Goal: Information Seeking & Learning: Learn about a topic

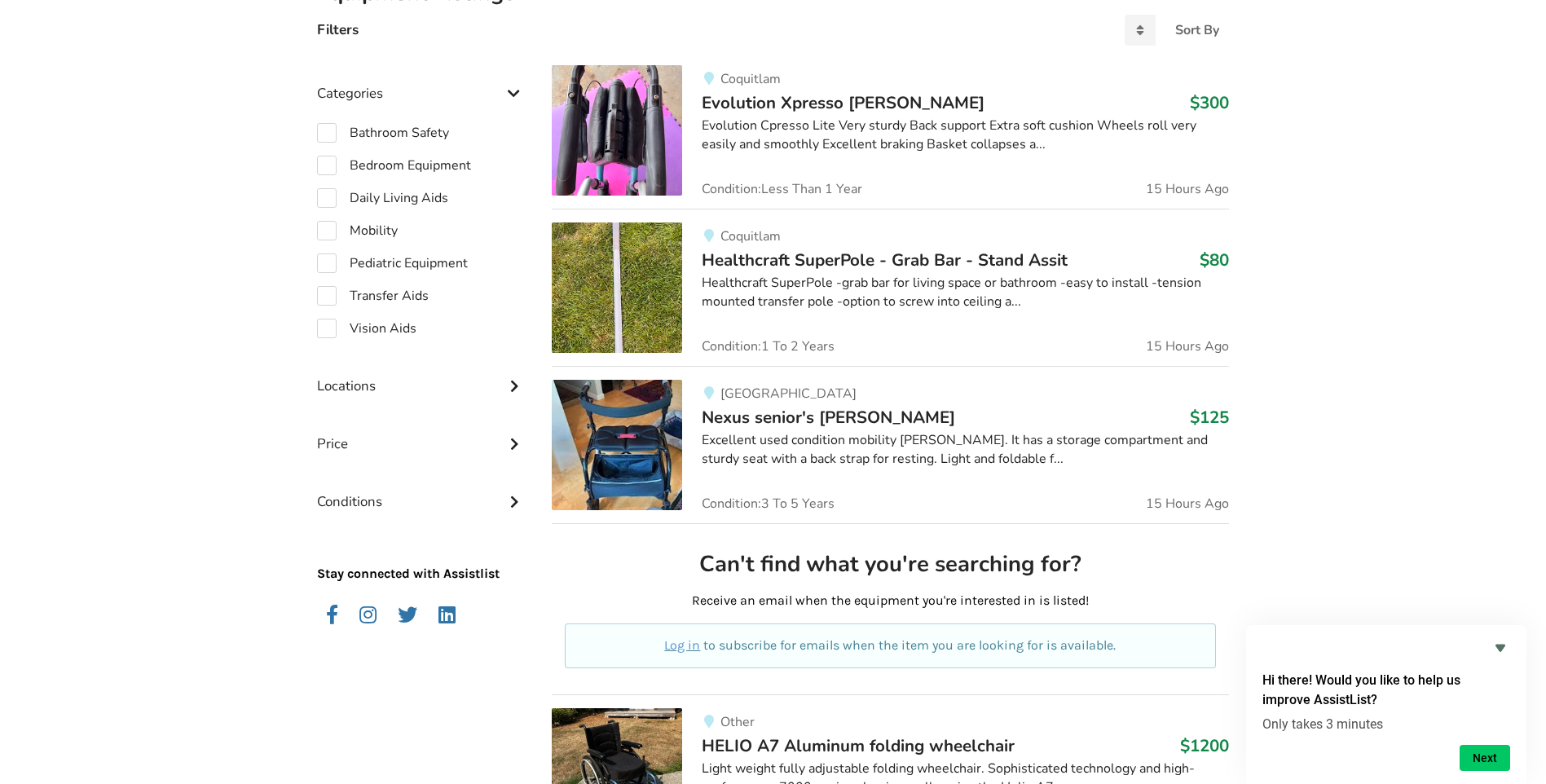
scroll to position [493, 0]
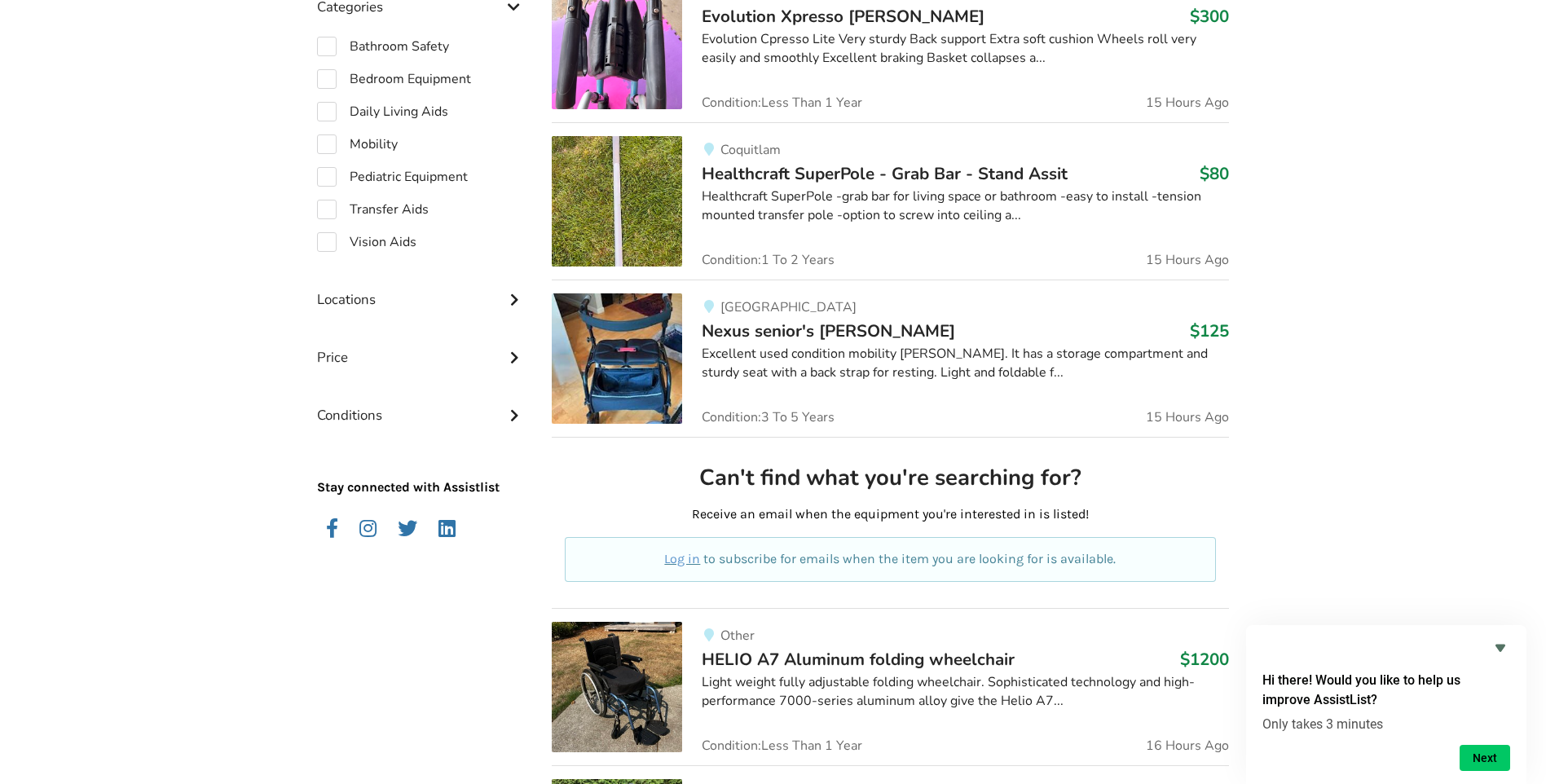
click at [648, 370] on img at bounding box center [617, 359] width 131 height 131
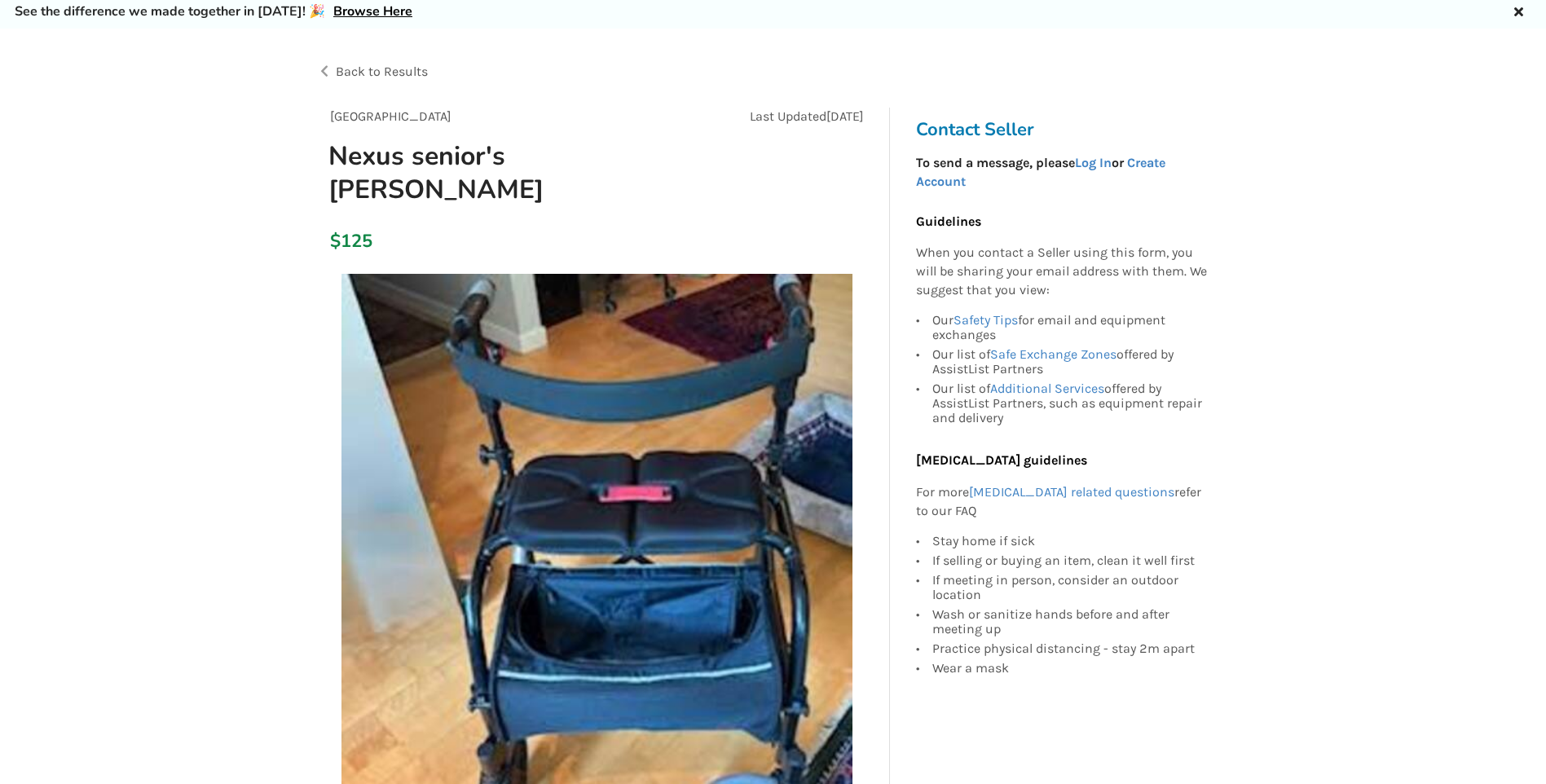
scroll to position [163, 0]
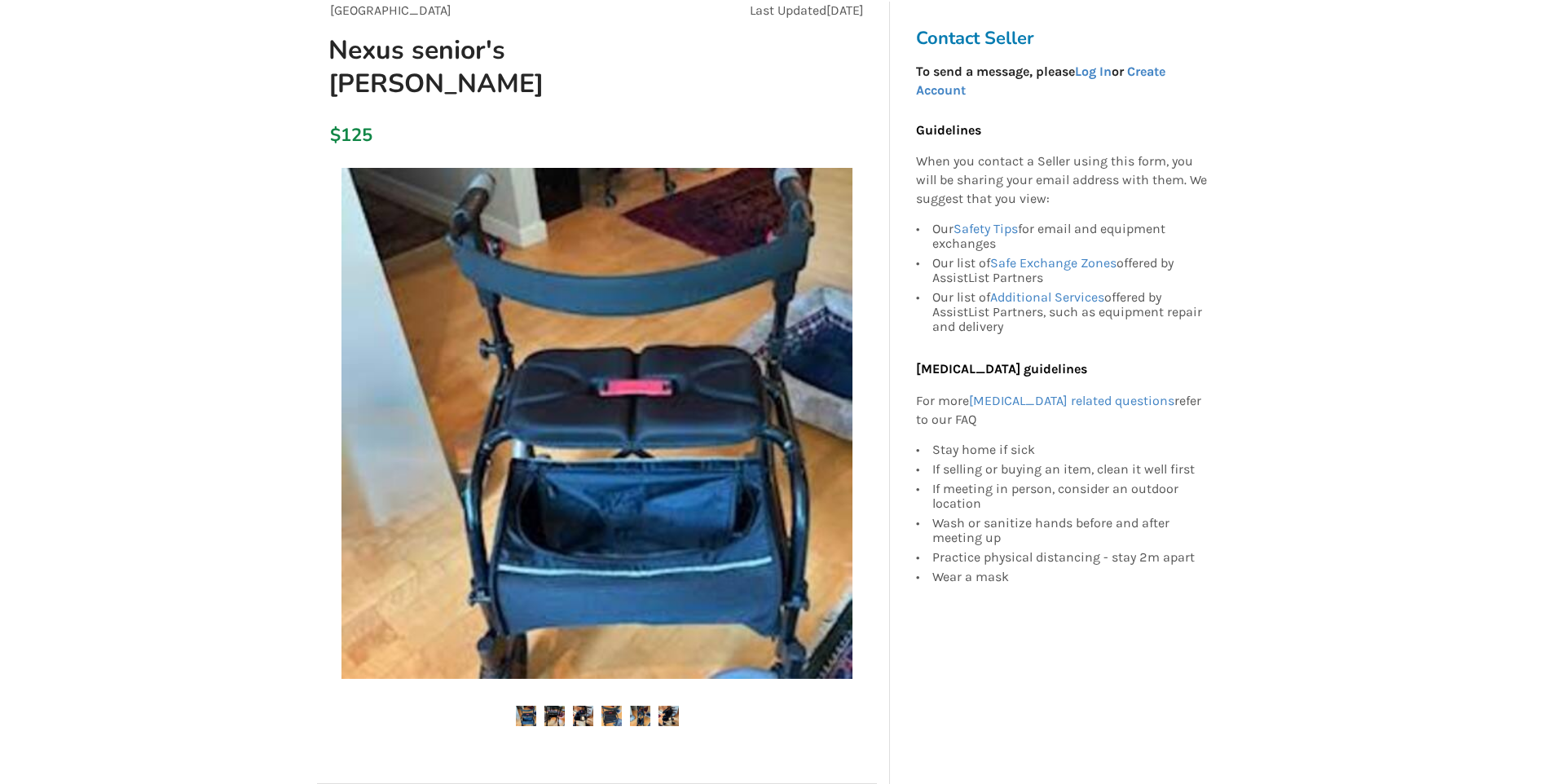
click at [551, 706] on img at bounding box center [555, 716] width 21 height 21
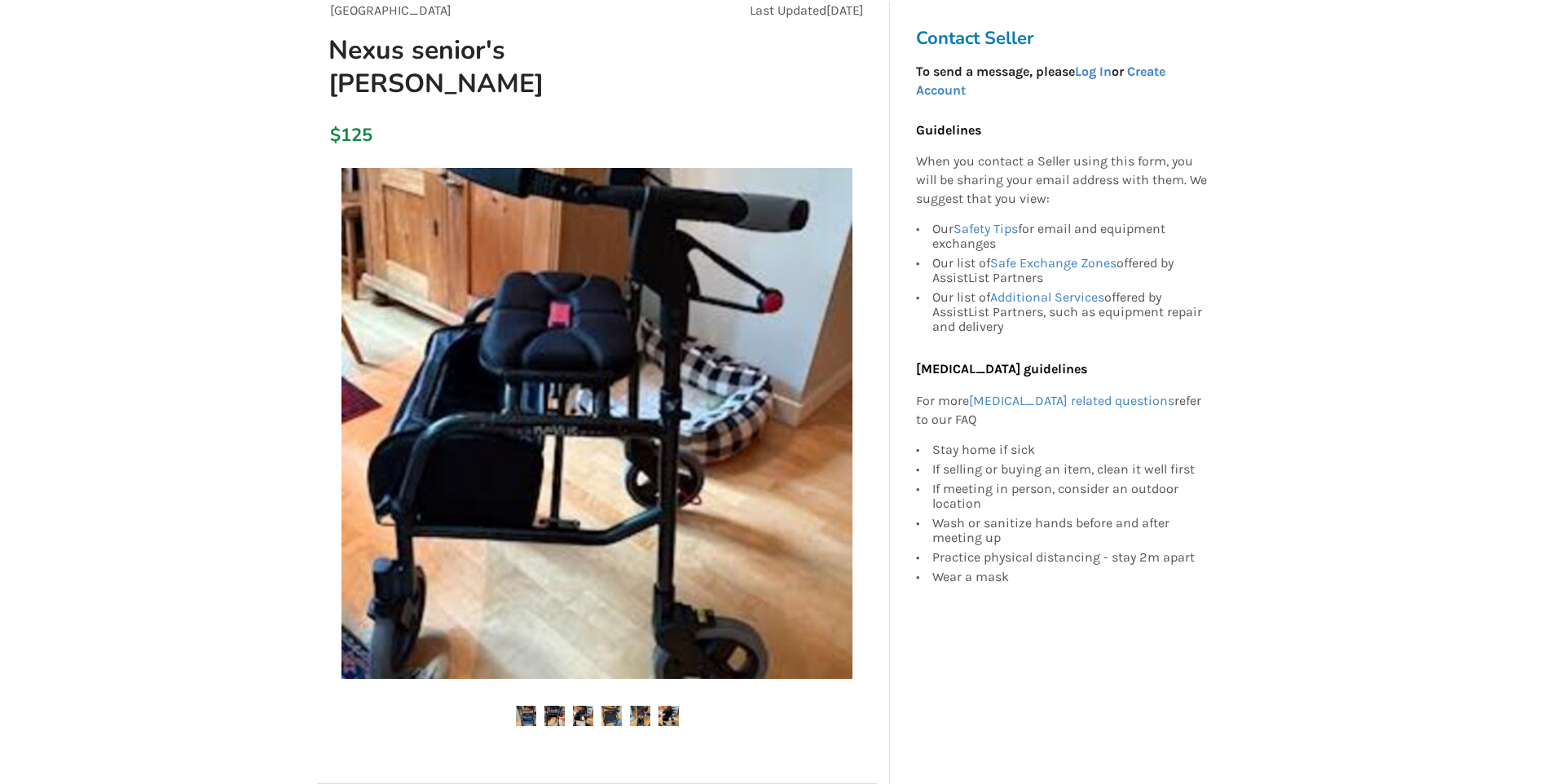
click at [575, 706] on img at bounding box center [583, 716] width 21 height 21
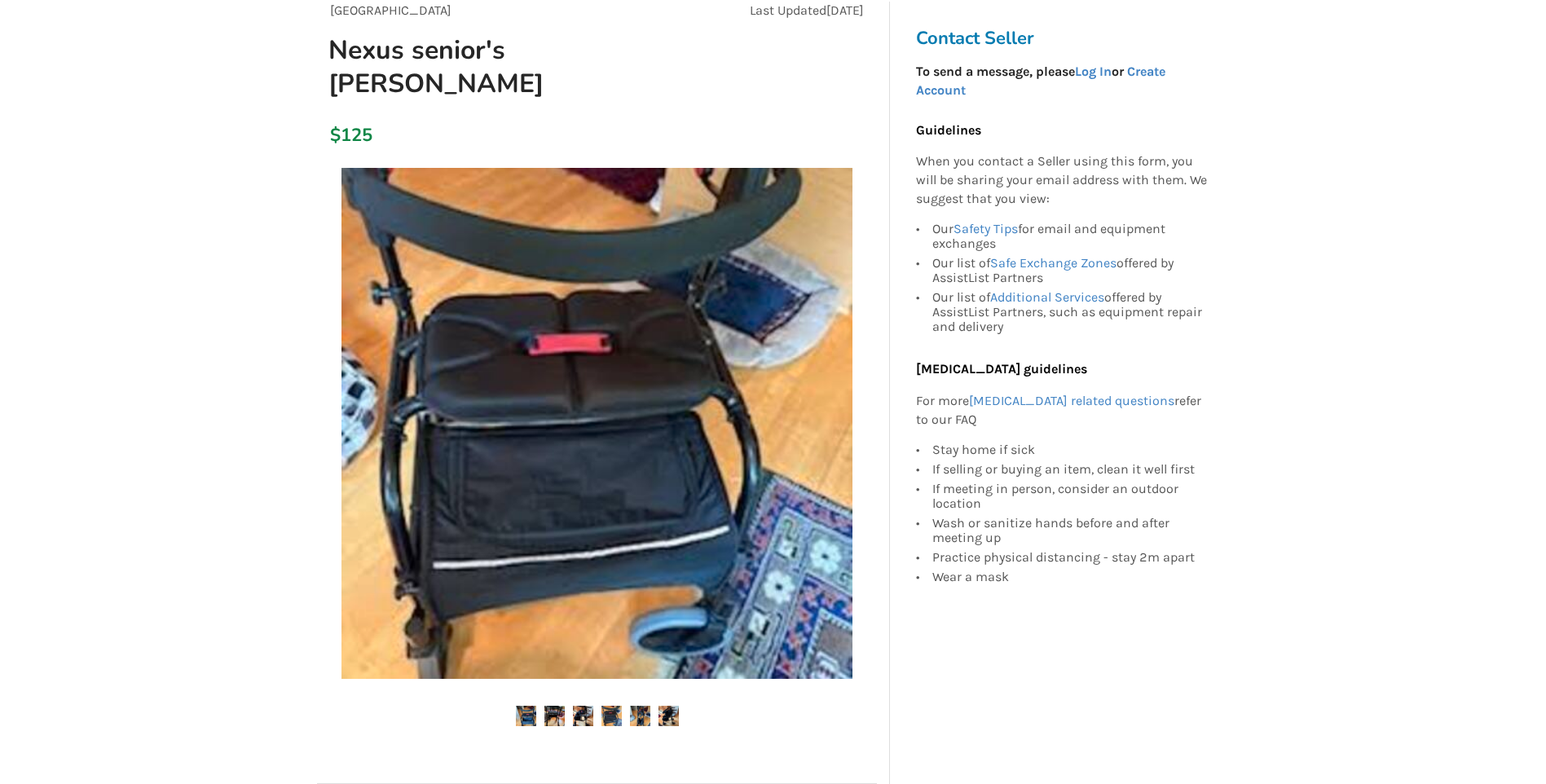
click at [612, 706] on img at bounding box center [612, 716] width 21 height 21
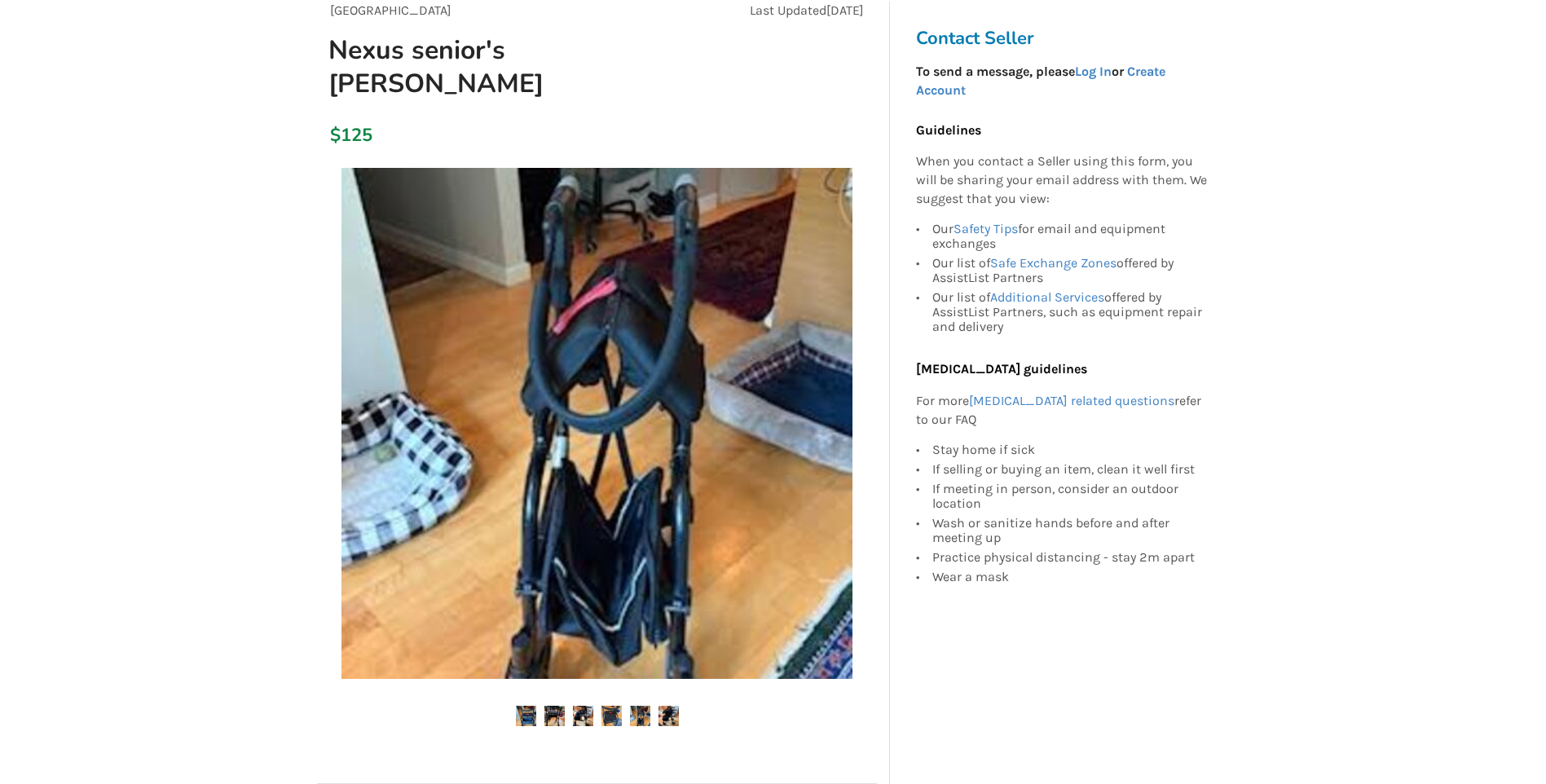
click at [632, 706] on img at bounding box center [640, 716] width 21 height 21
click at [673, 706] on img at bounding box center [669, 716] width 21 height 21
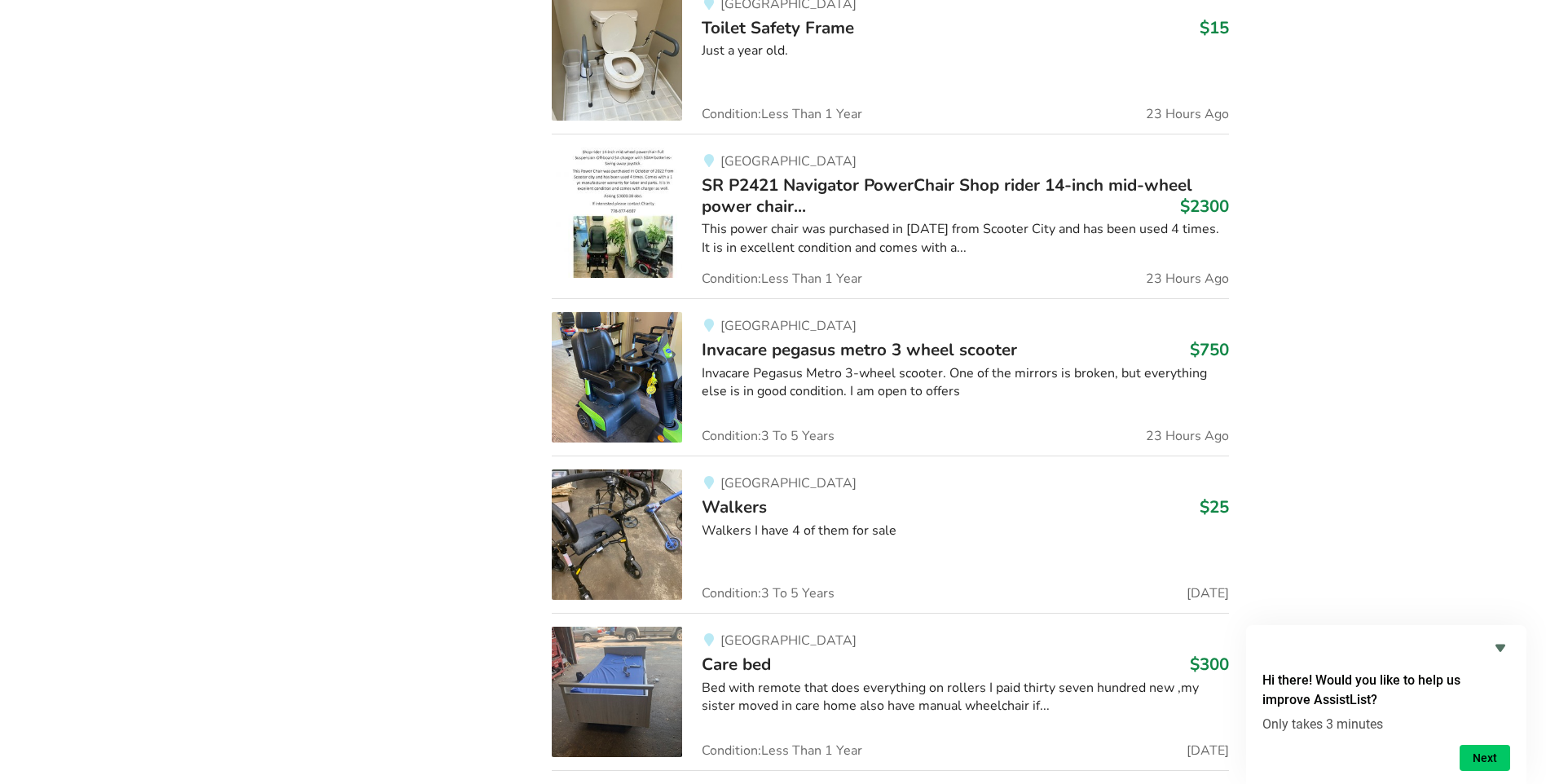
scroll to position [1940, 0]
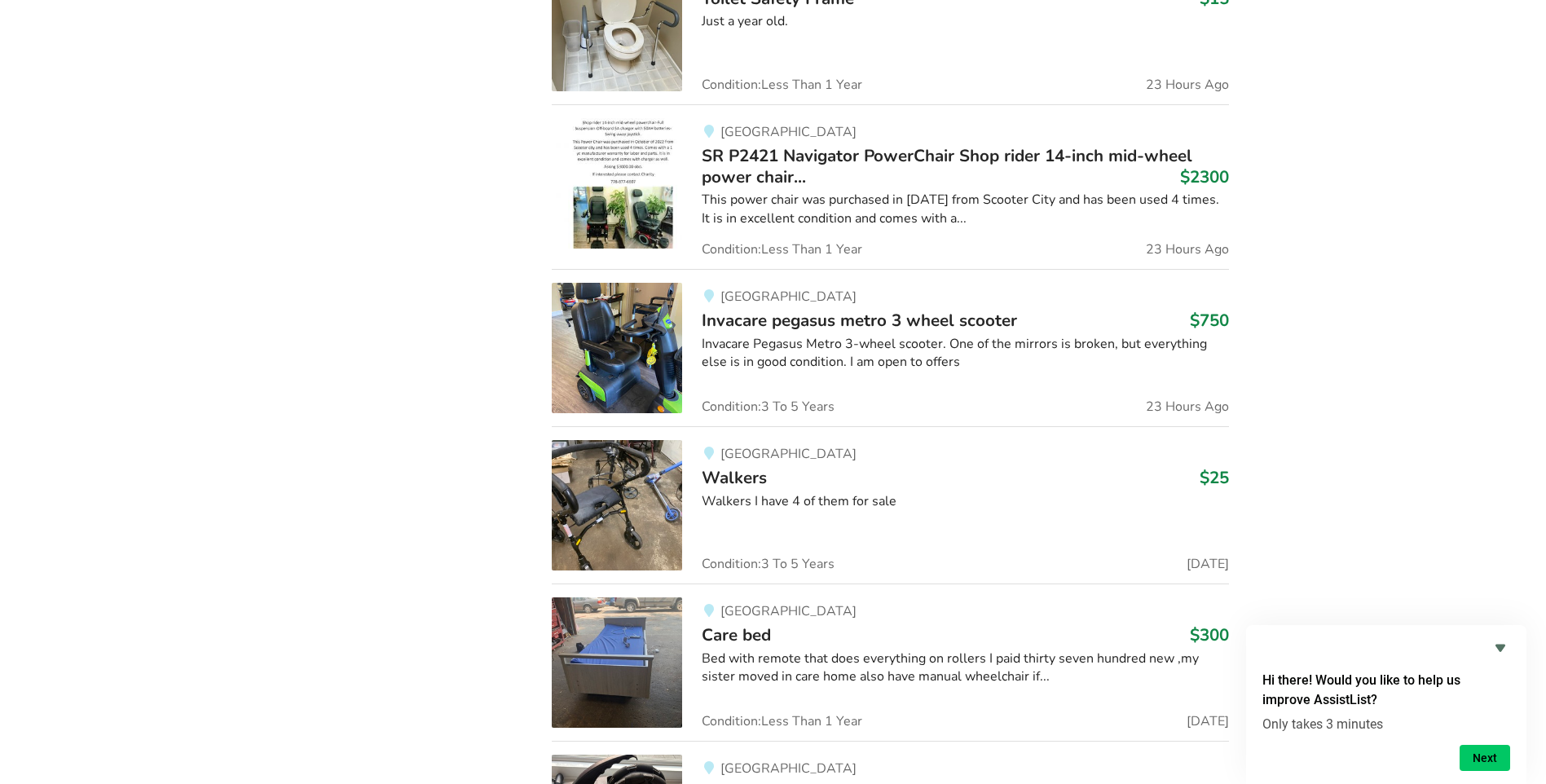
click at [600, 483] on img at bounding box center [617, 505] width 131 height 131
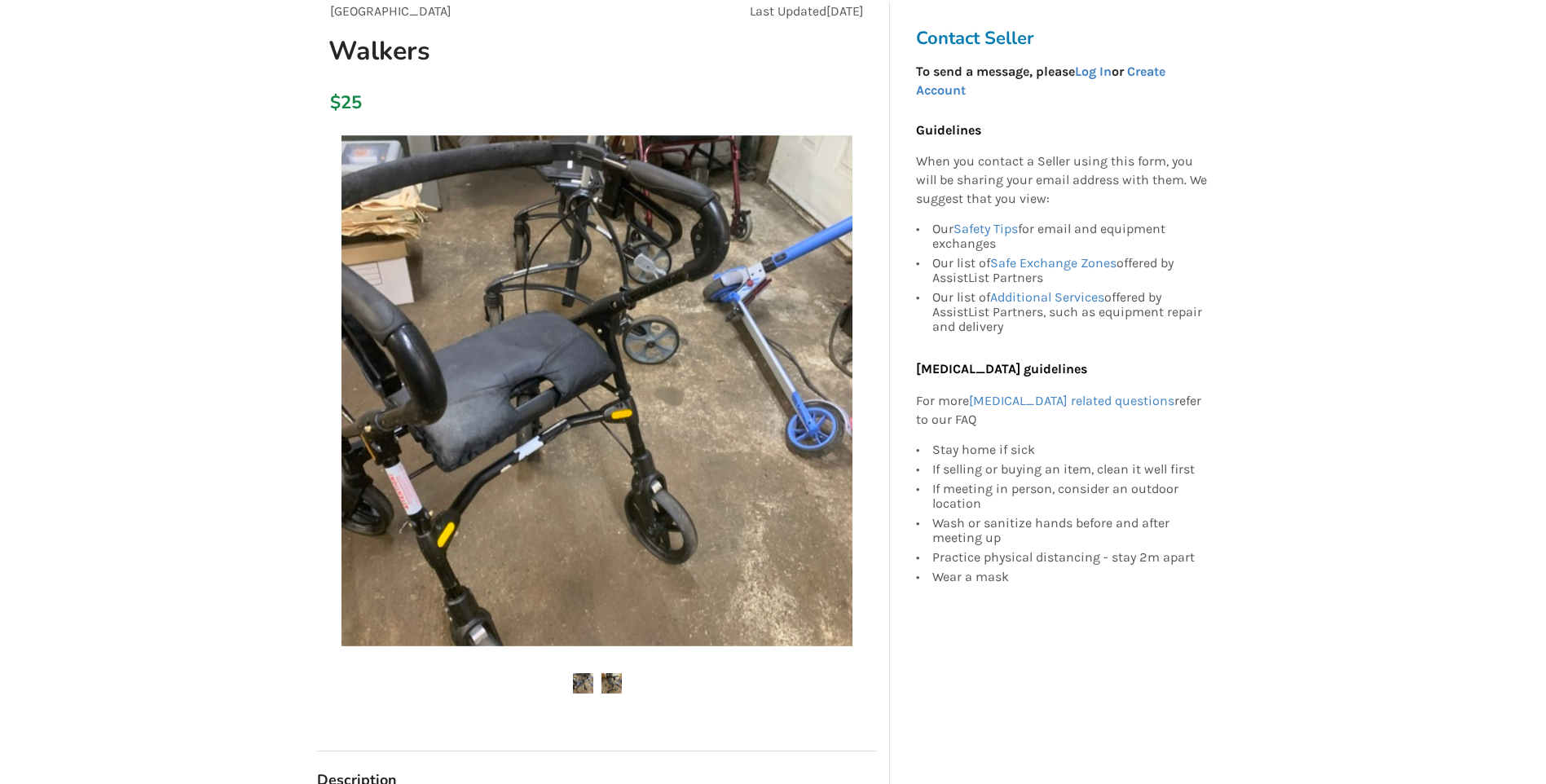
scroll to position [163, 0]
click at [605, 678] on img at bounding box center [612, 683] width 21 height 21
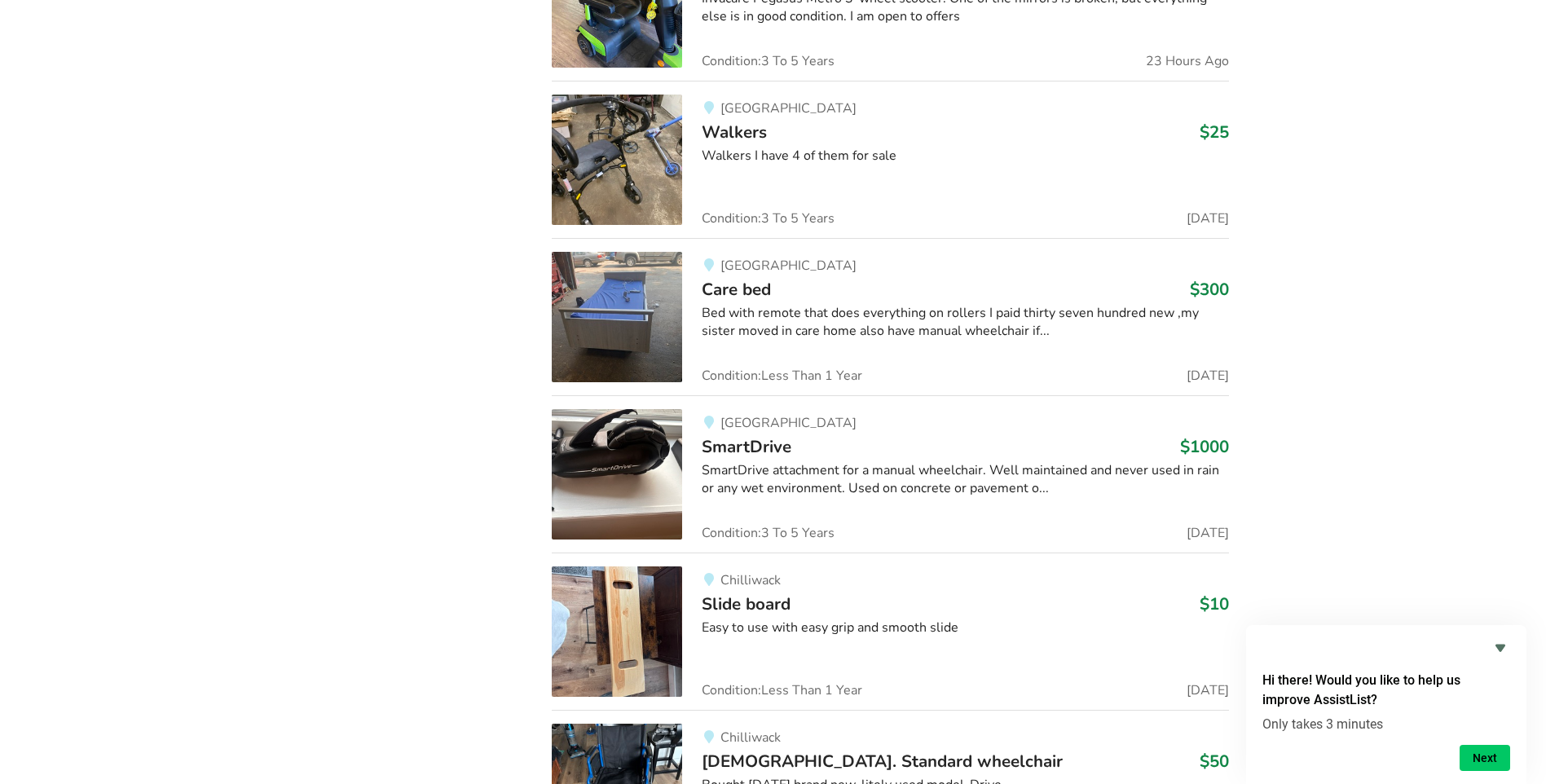
scroll to position [2429, 0]
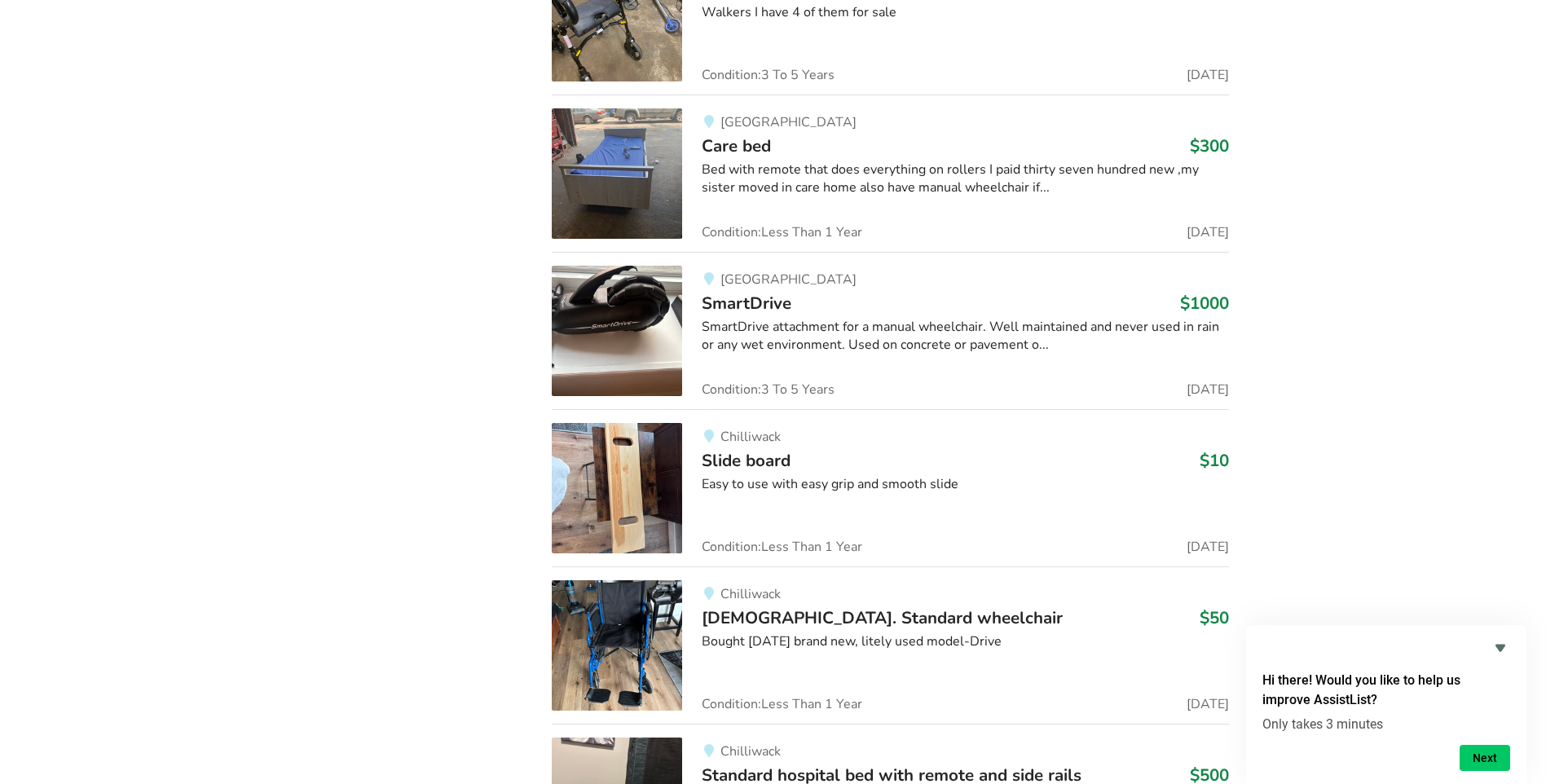
click at [611, 653] on img at bounding box center [617, 646] width 131 height 131
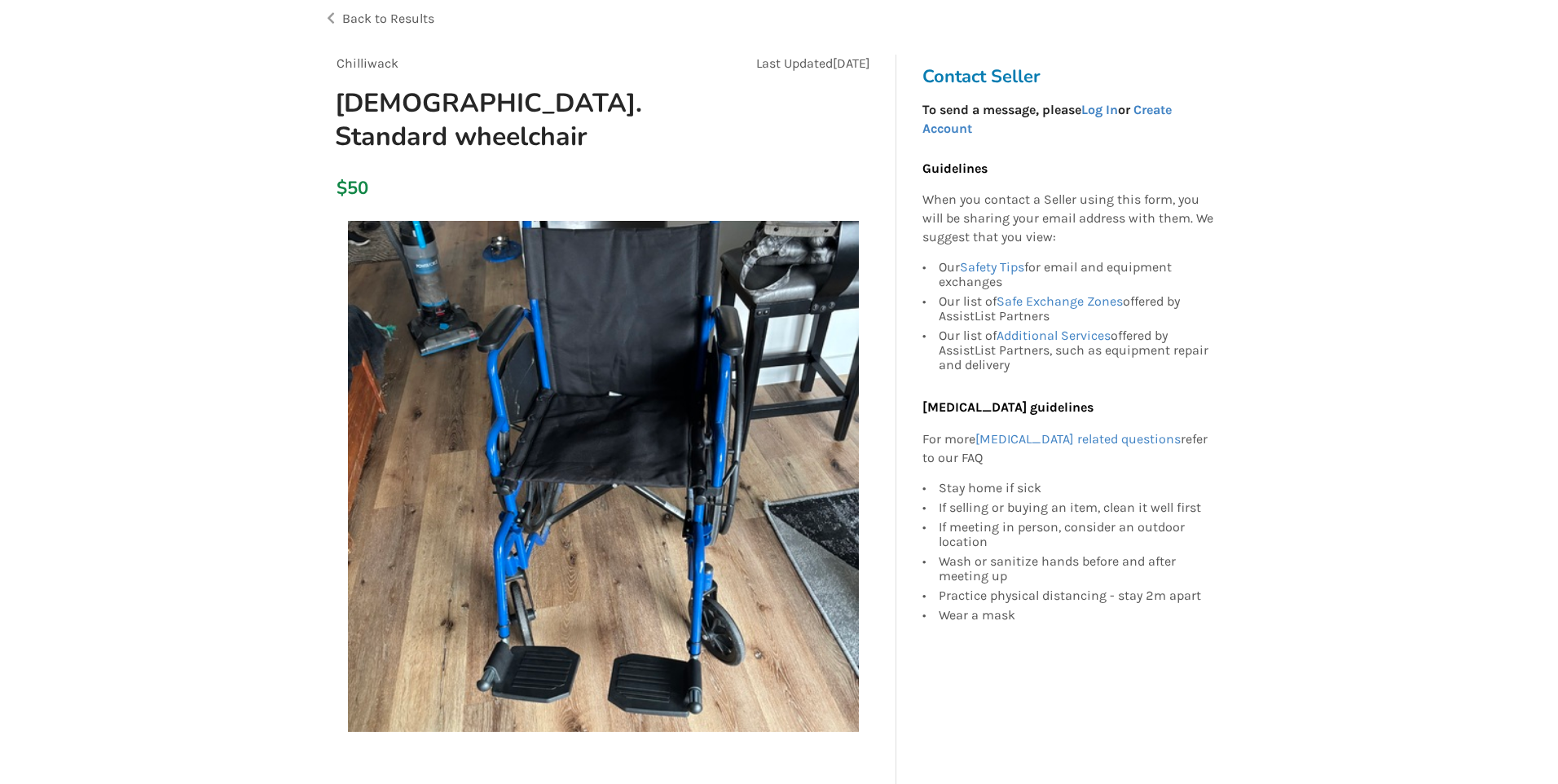
scroll to position [82, 0]
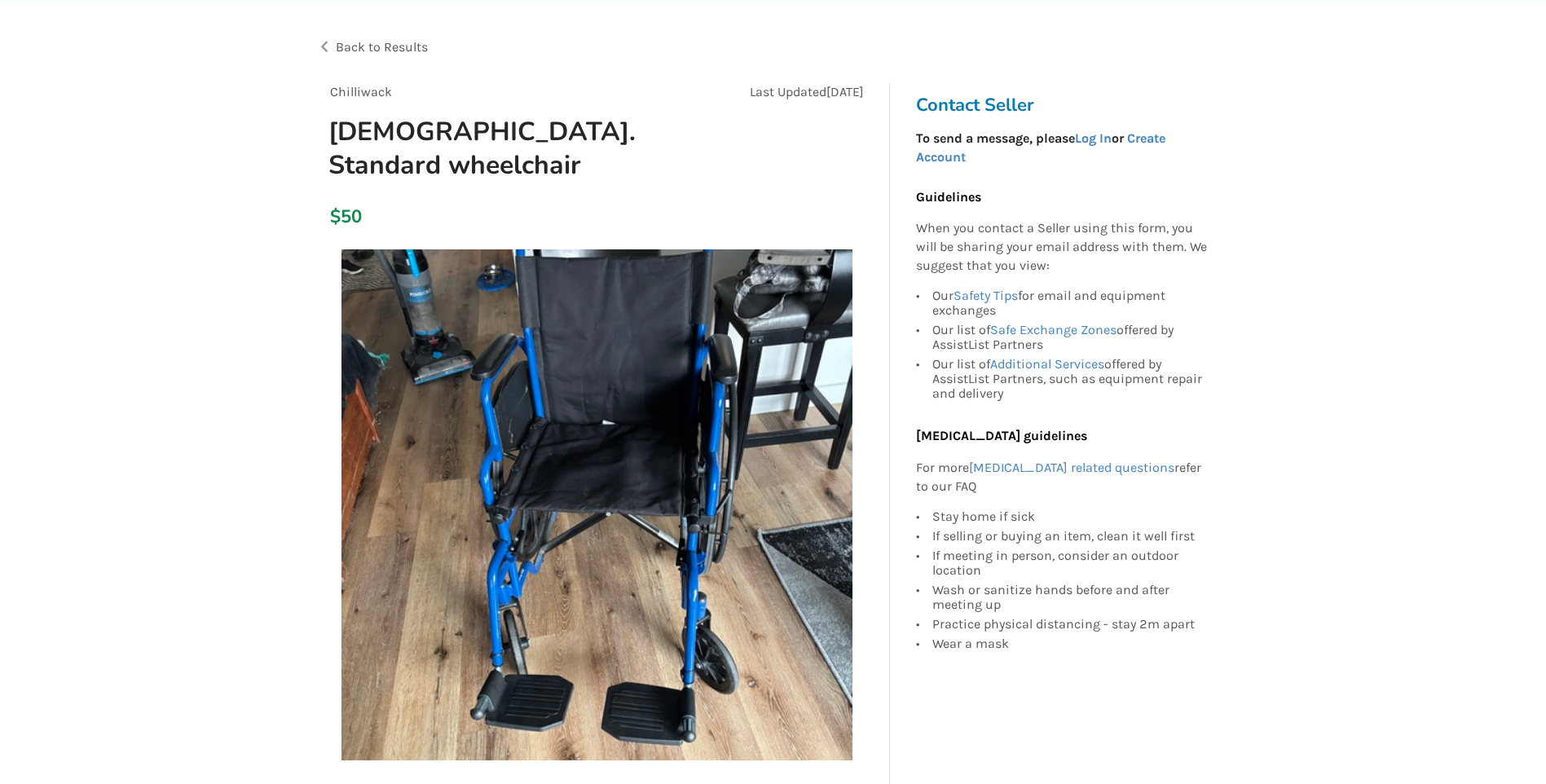
click at [577, 419] on img at bounding box center [597, 504] width 511 height 511
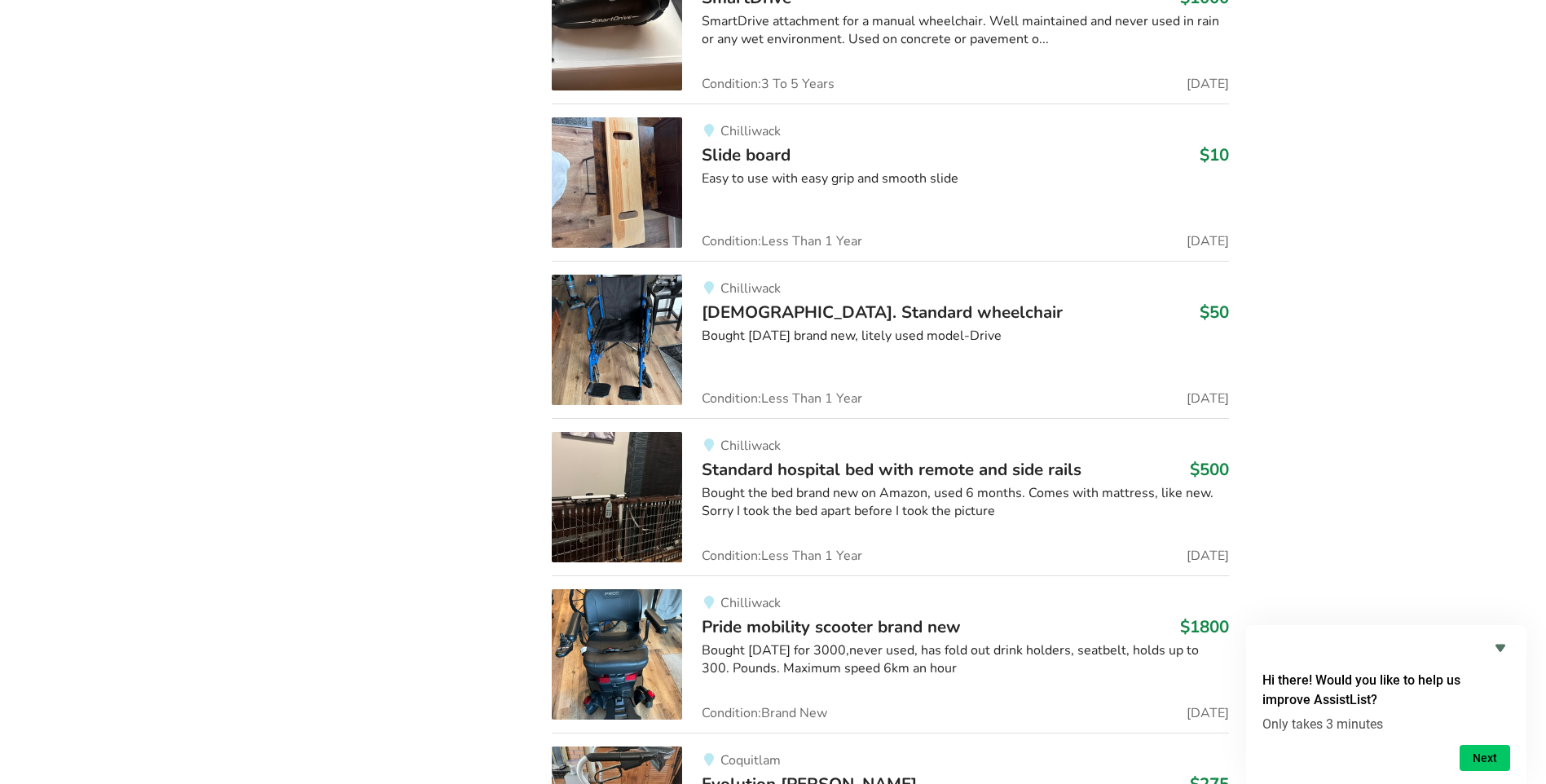
scroll to position [2673, 0]
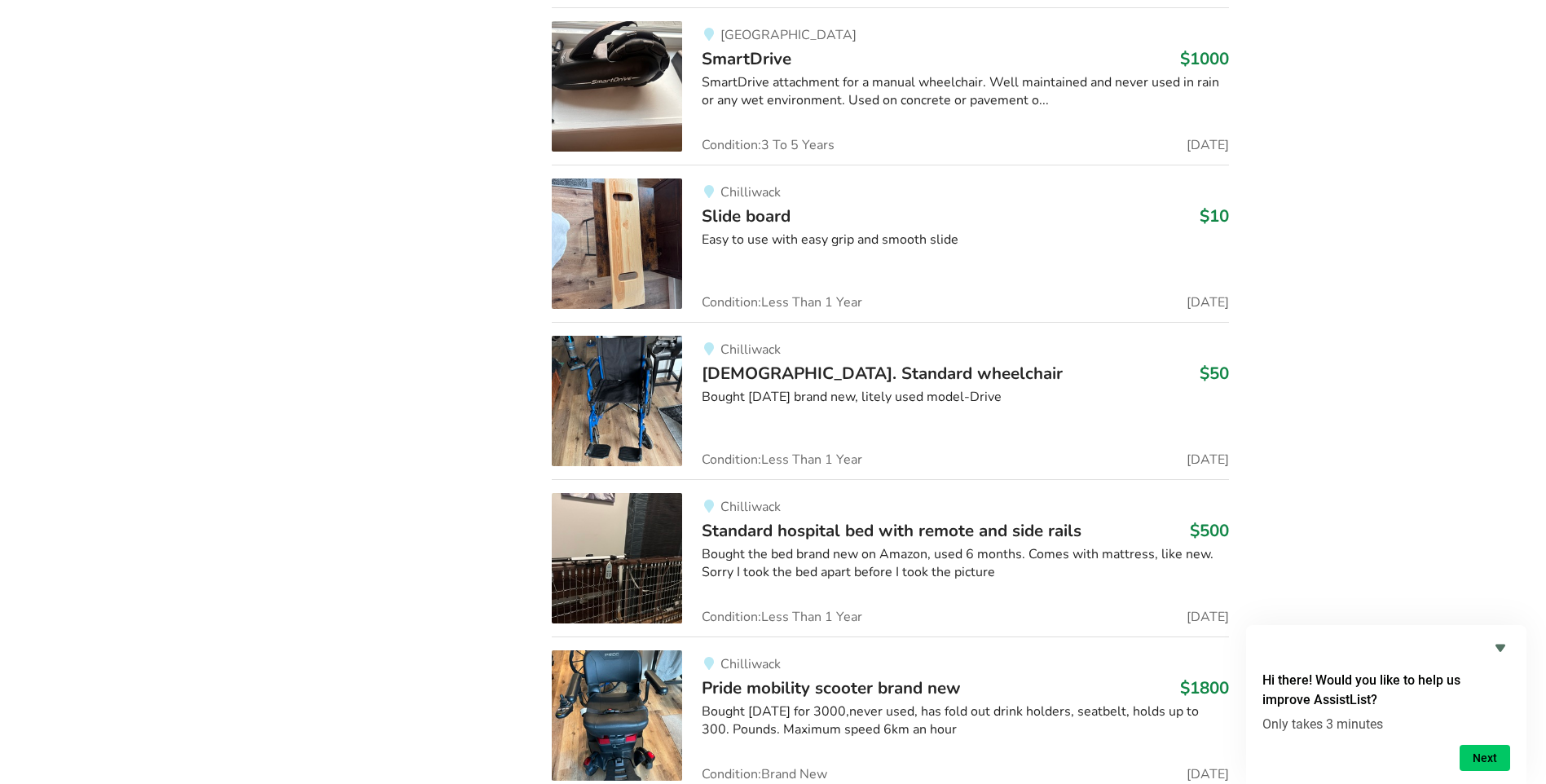
click at [610, 364] on img at bounding box center [617, 401] width 131 height 131
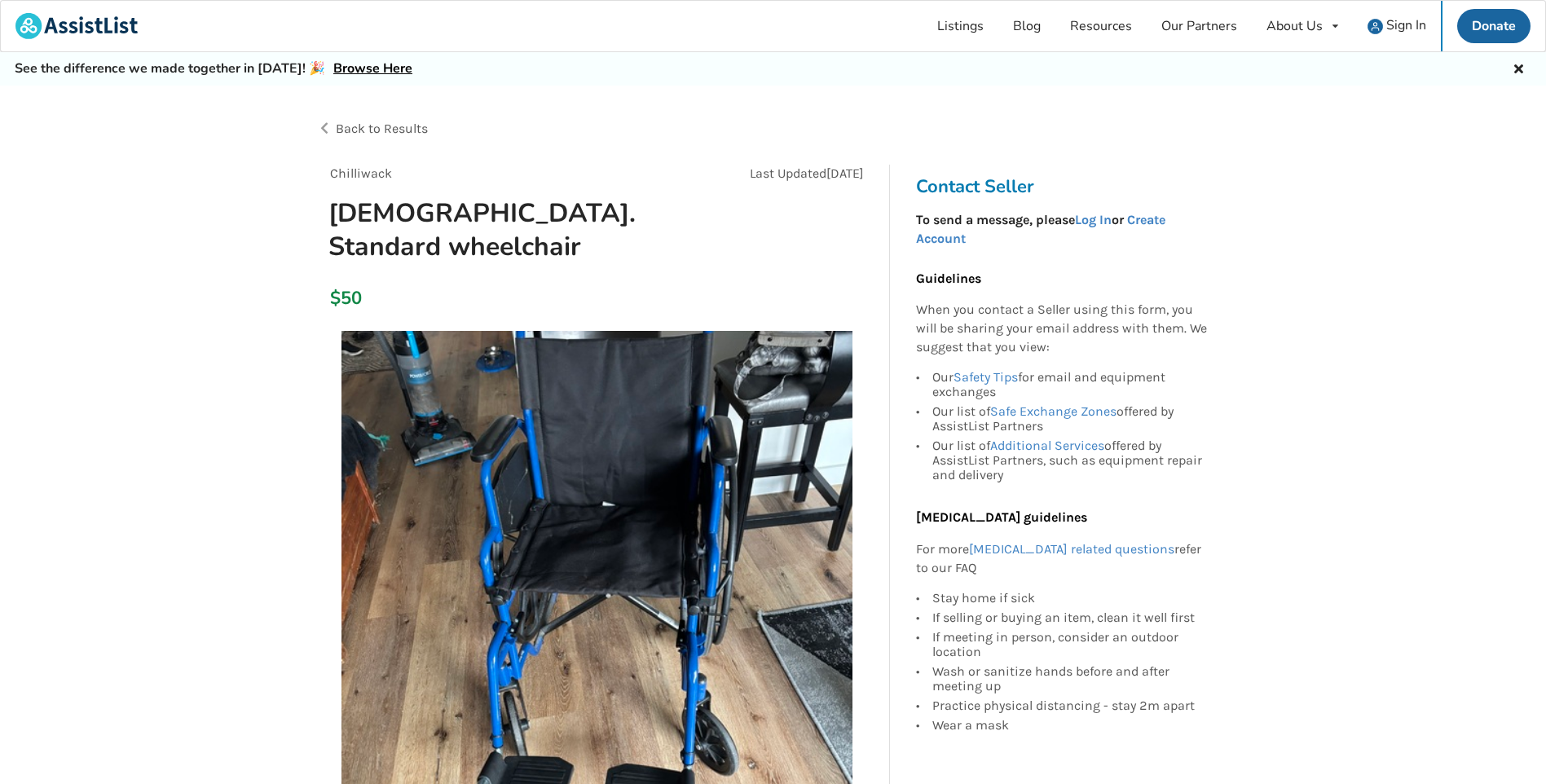
click at [600, 612] on img at bounding box center [597, 586] width 511 height 511
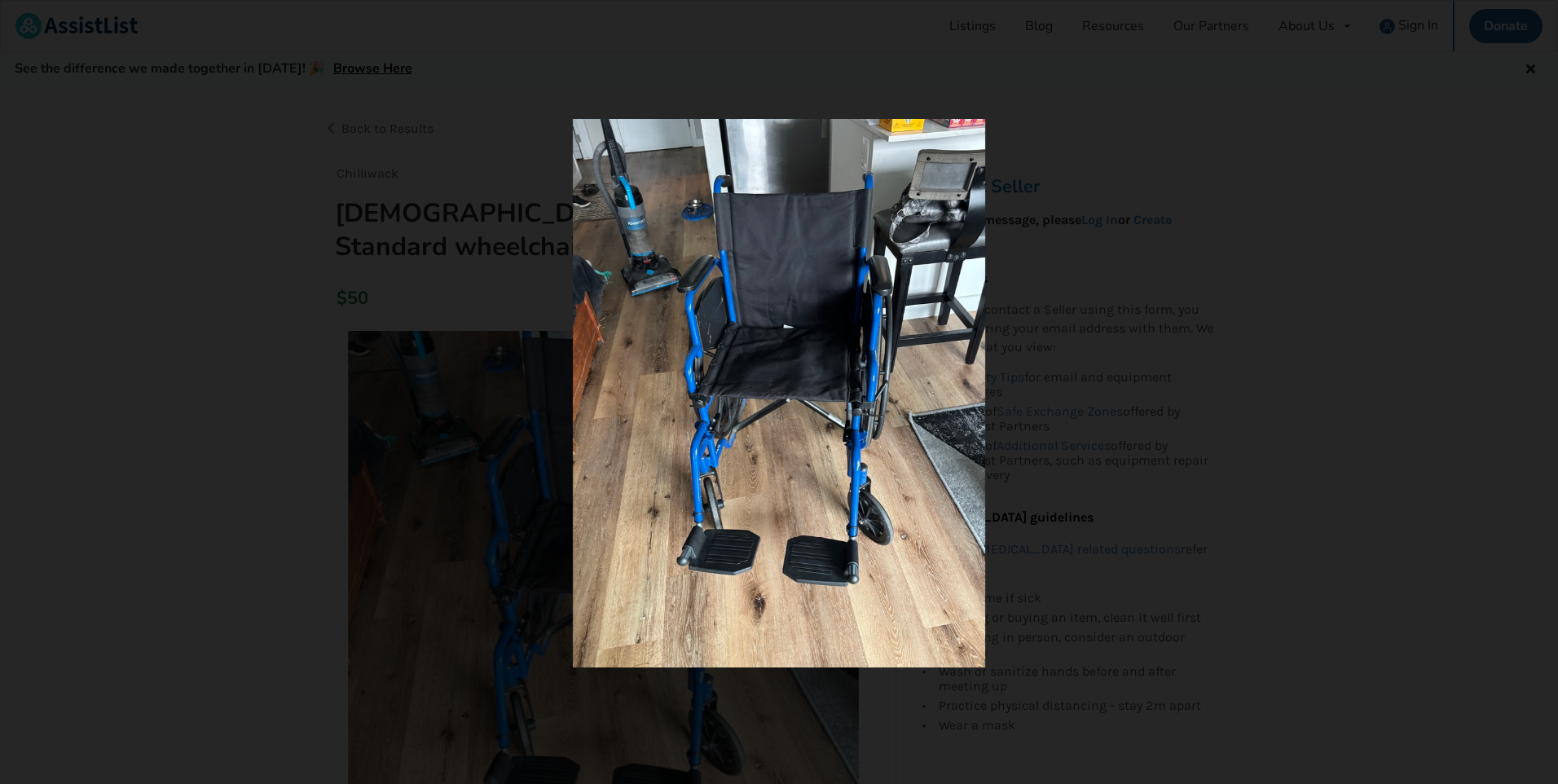
click at [793, 538] on img at bounding box center [778, 393] width 411 height 549
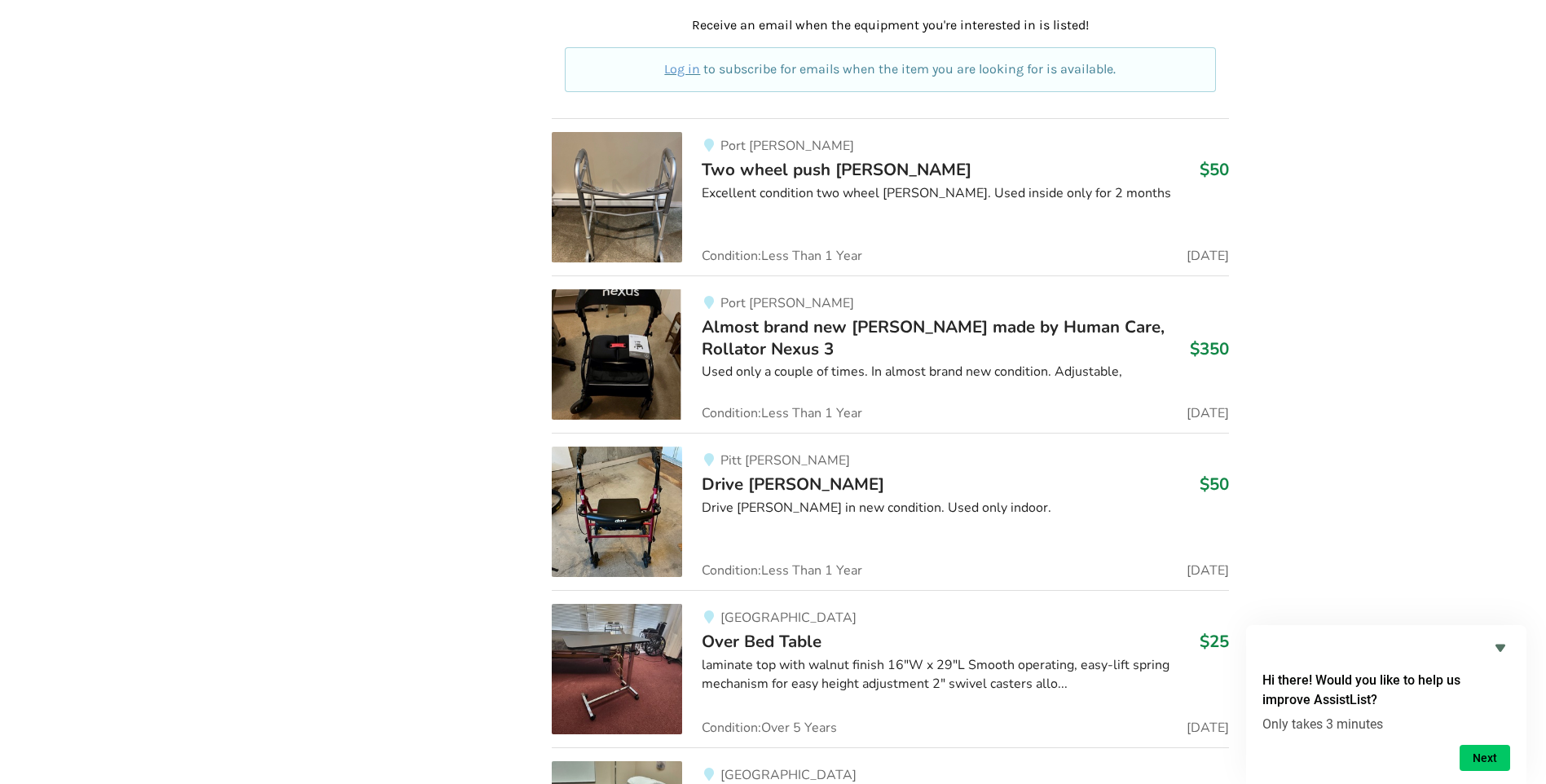
scroll to position [8425, 0]
click at [607, 477] on img at bounding box center [617, 511] width 131 height 131
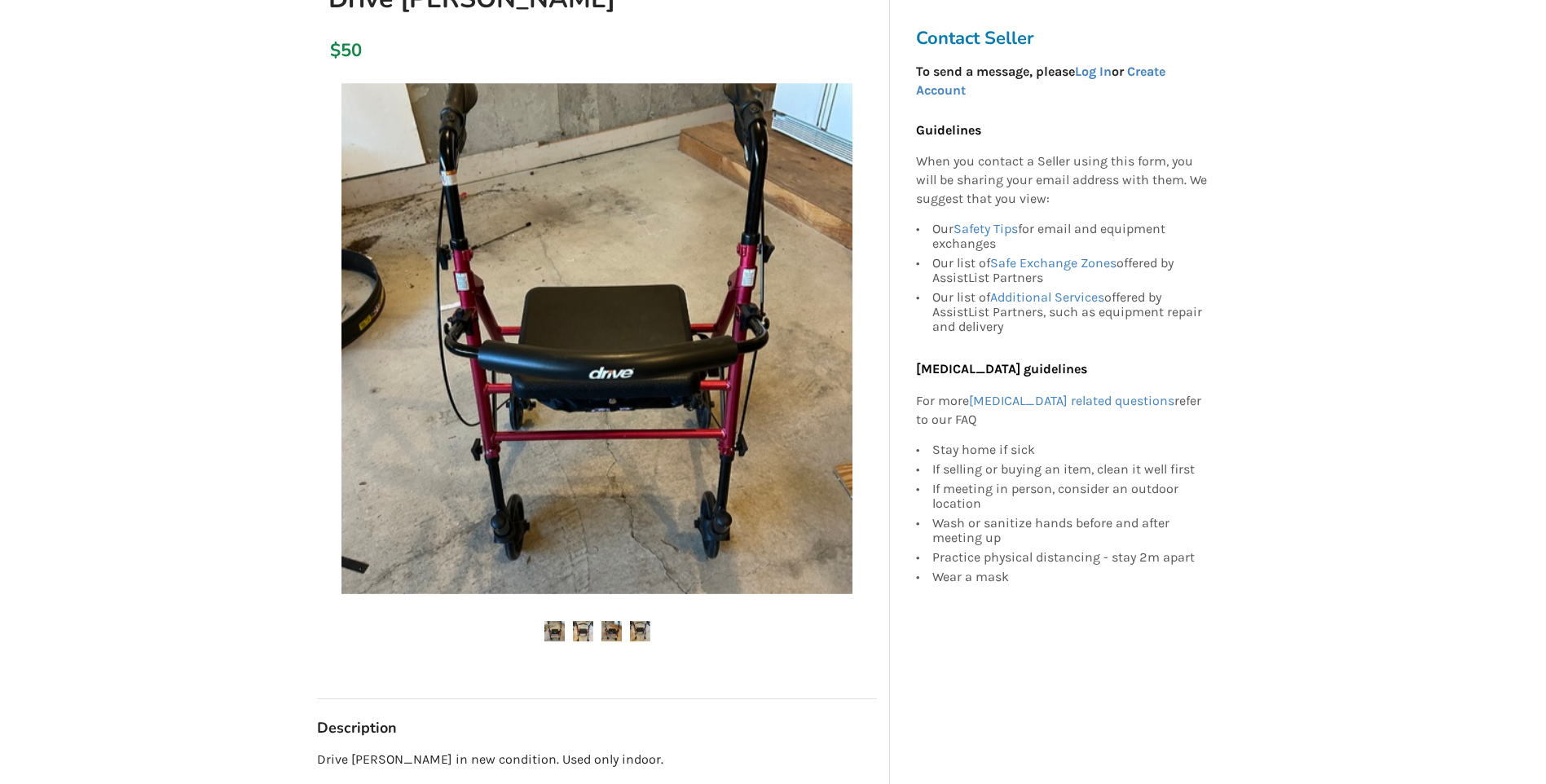
scroll to position [245, 0]
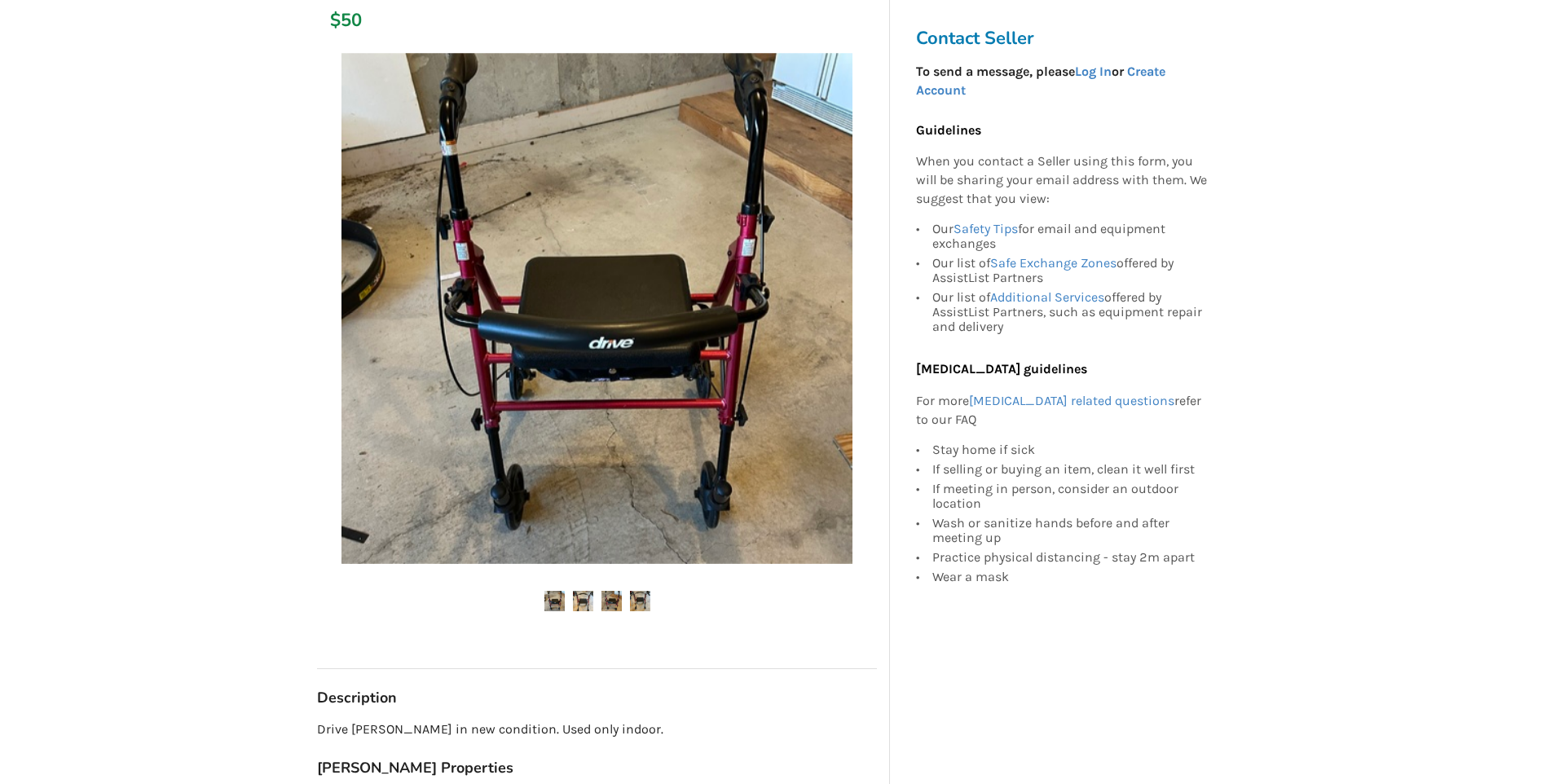
click at [582, 594] on img at bounding box center [583, 601] width 21 height 21
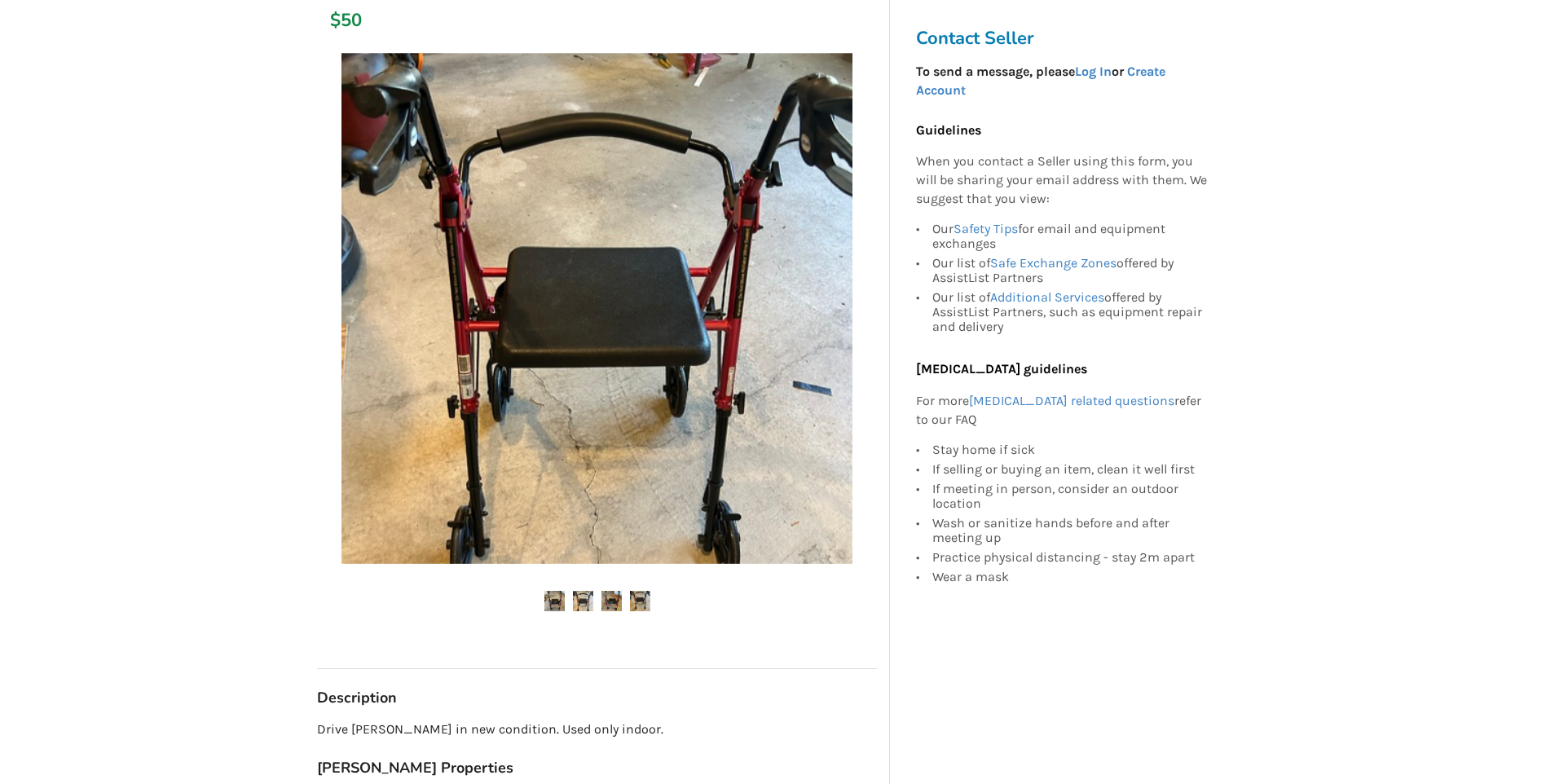
click at [608, 606] on img at bounding box center [612, 601] width 21 height 21
click at [636, 593] on img at bounding box center [640, 601] width 21 height 21
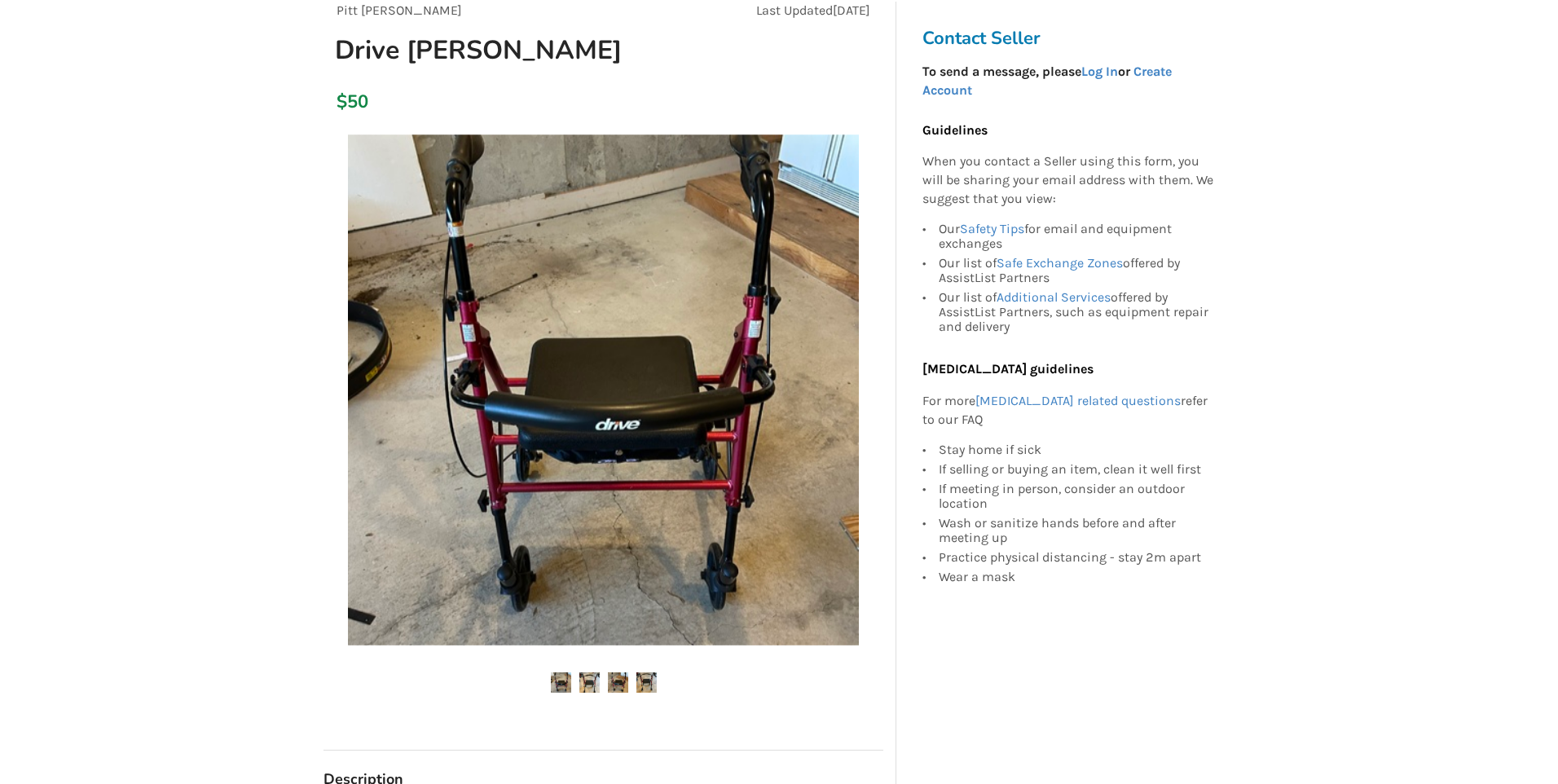
scroll to position [82, 0]
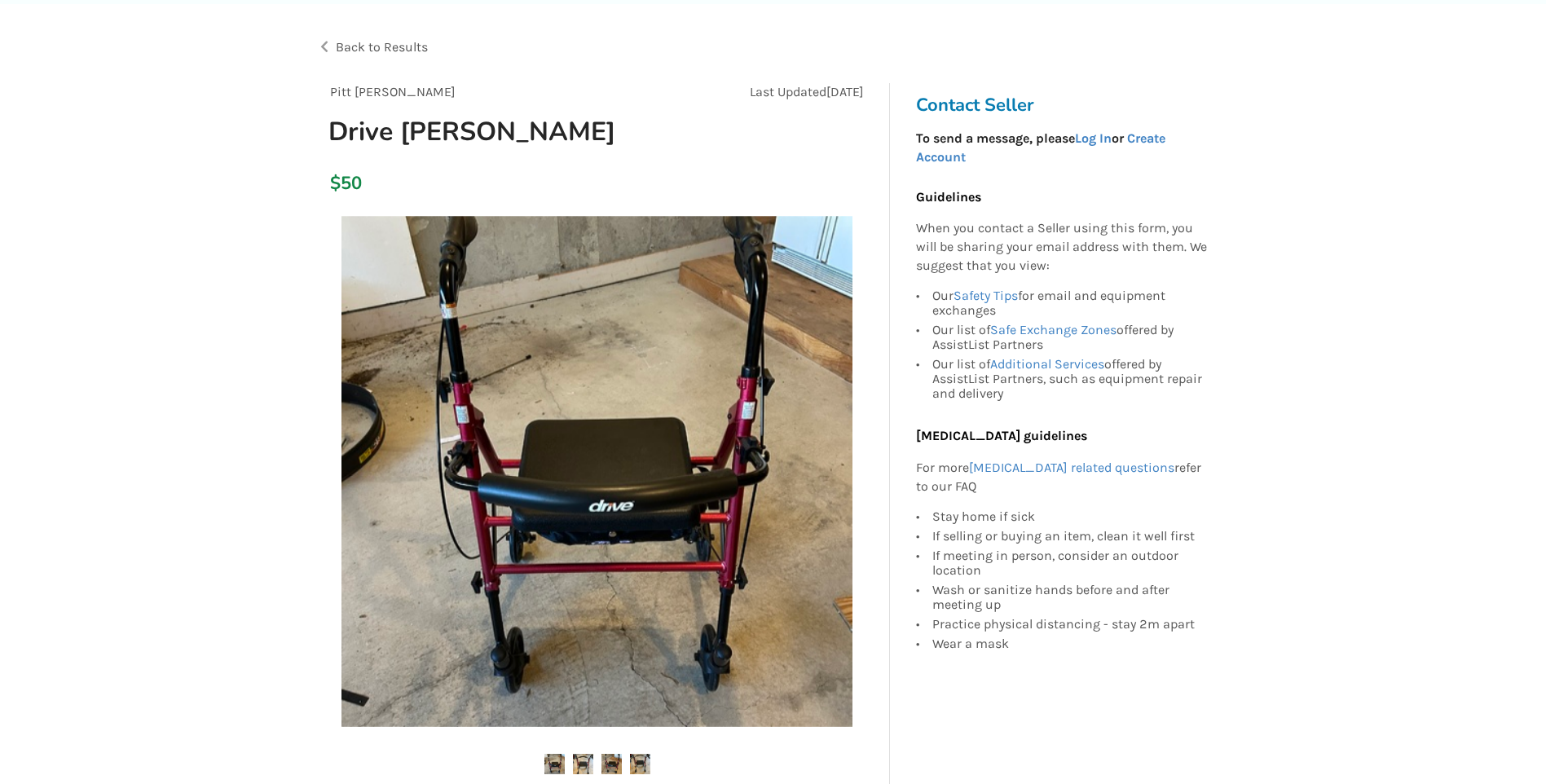
click at [610, 592] on img at bounding box center [597, 471] width 511 height 511
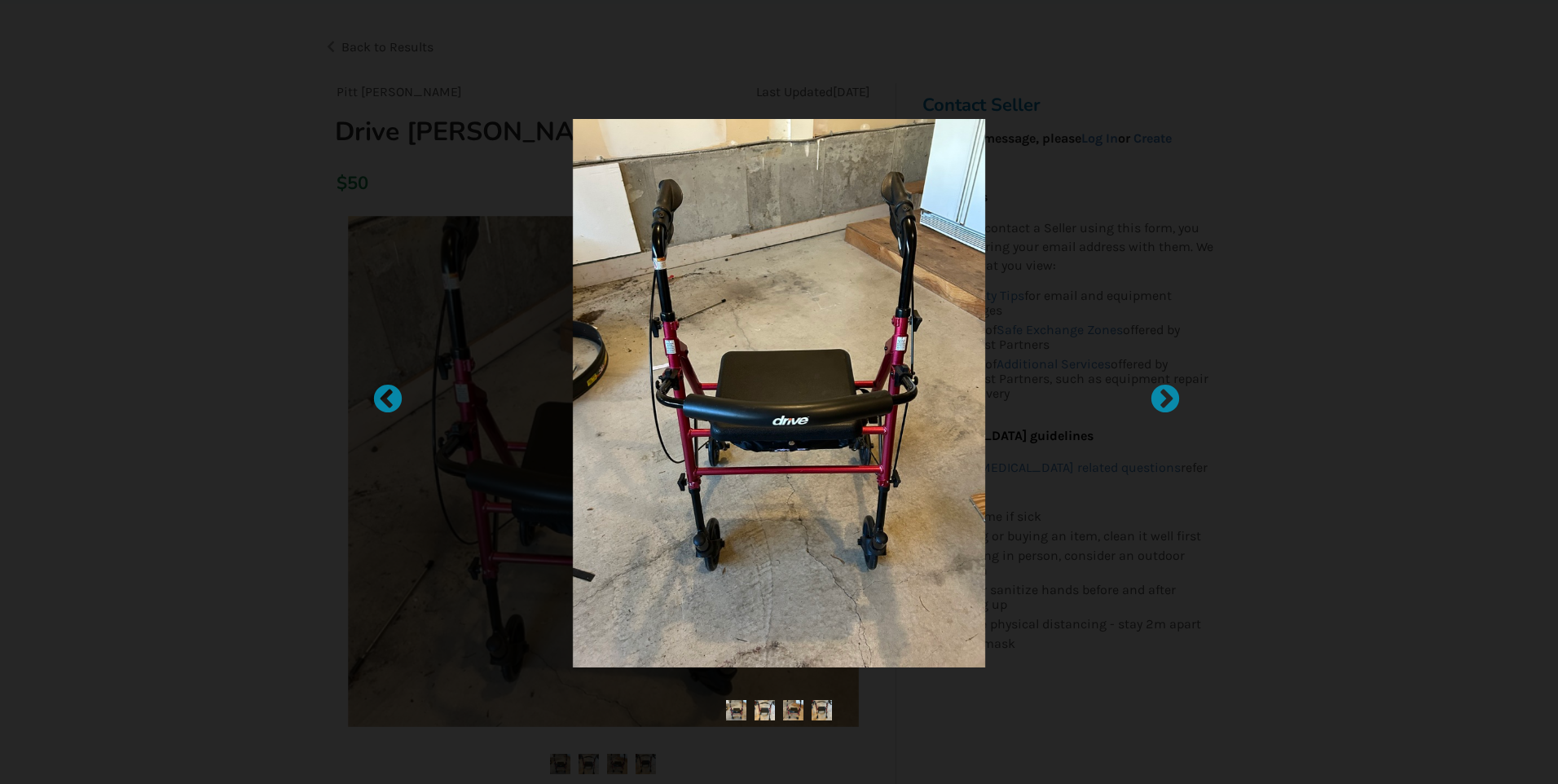
click at [761, 712] on img at bounding box center [765, 710] width 21 height 21
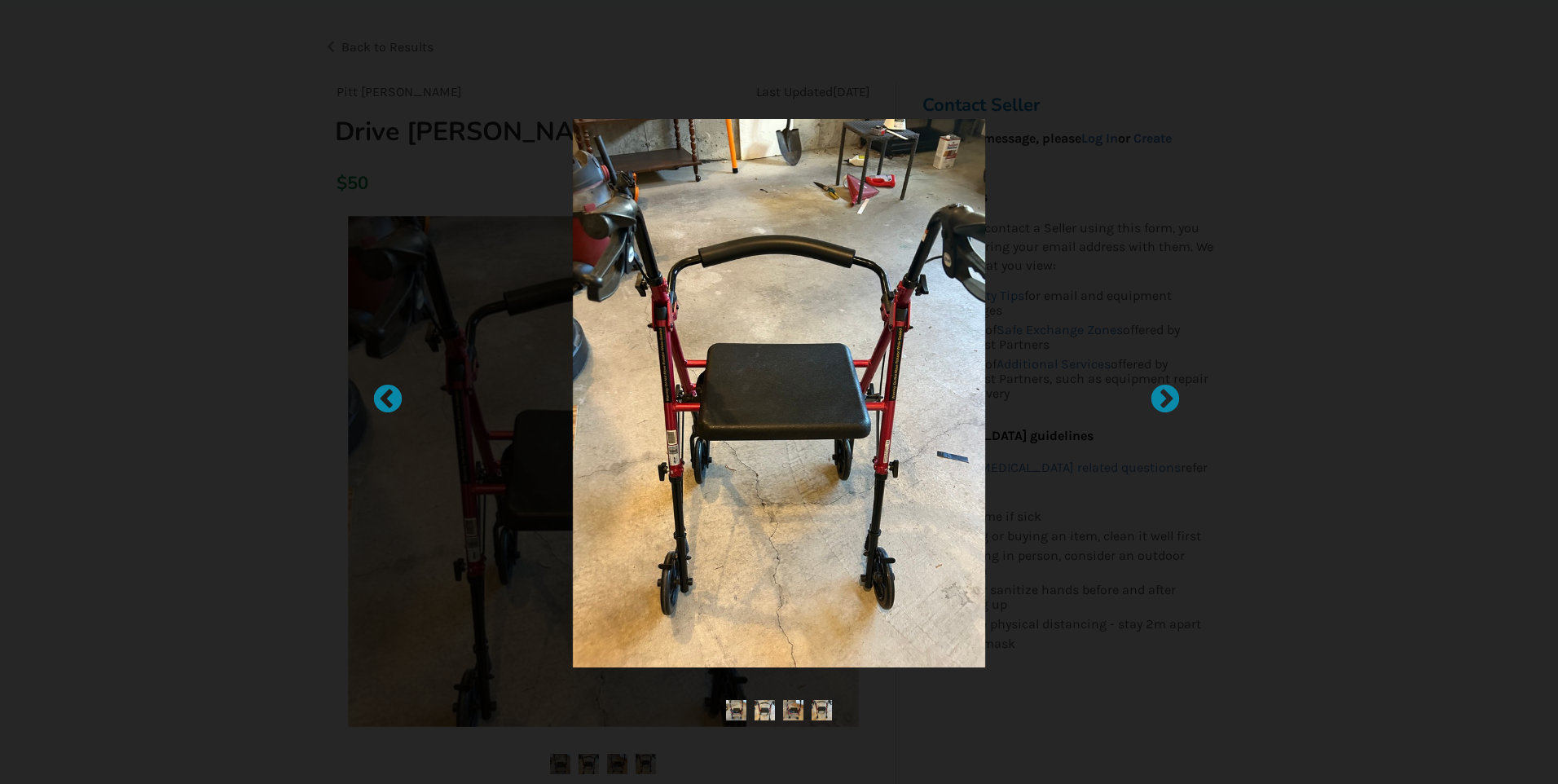
click at [791, 708] on img at bounding box center [794, 710] width 21 height 21
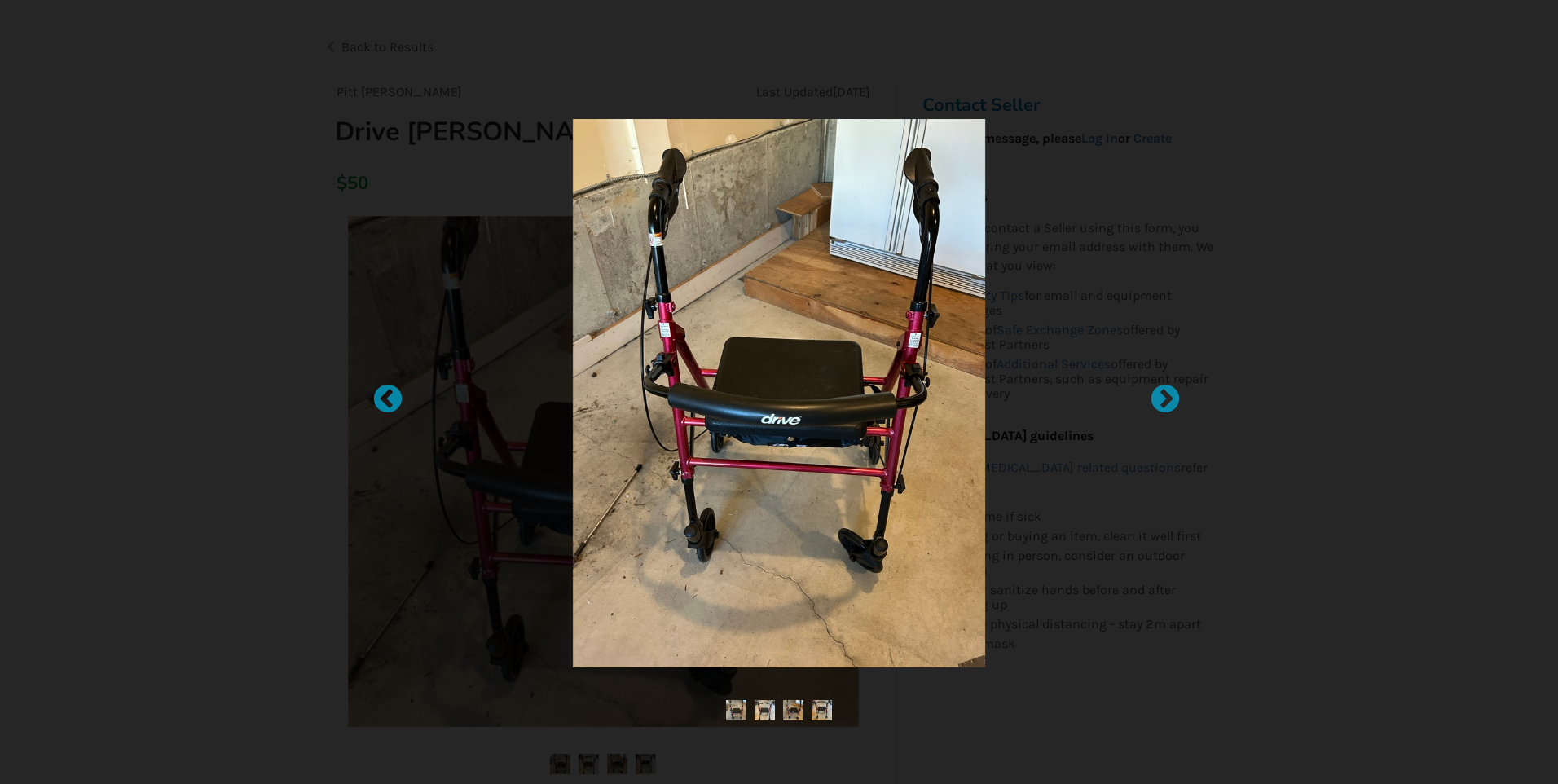
click at [814, 705] on img at bounding box center [822, 710] width 21 height 21
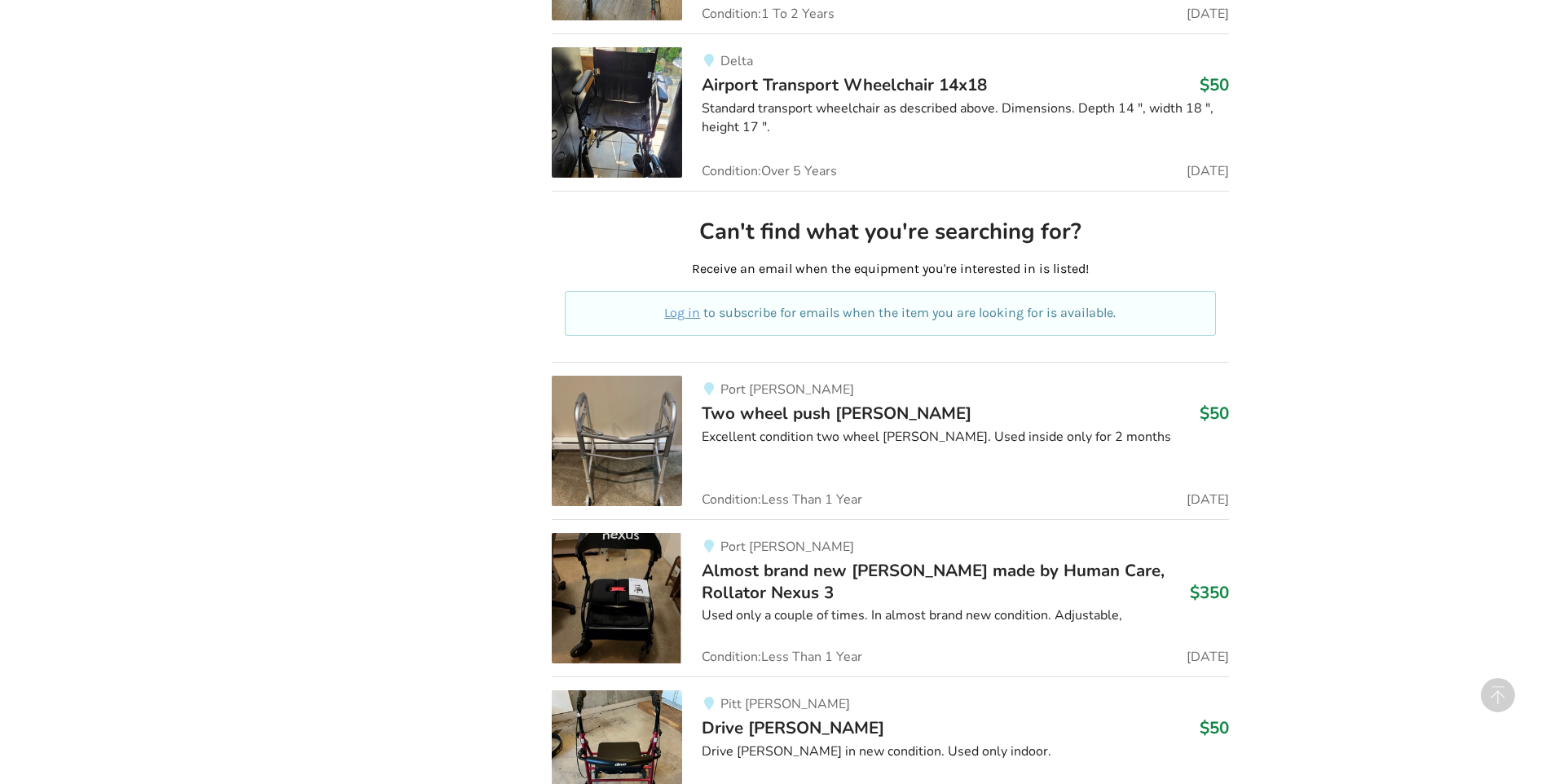
scroll to position [8425, 0]
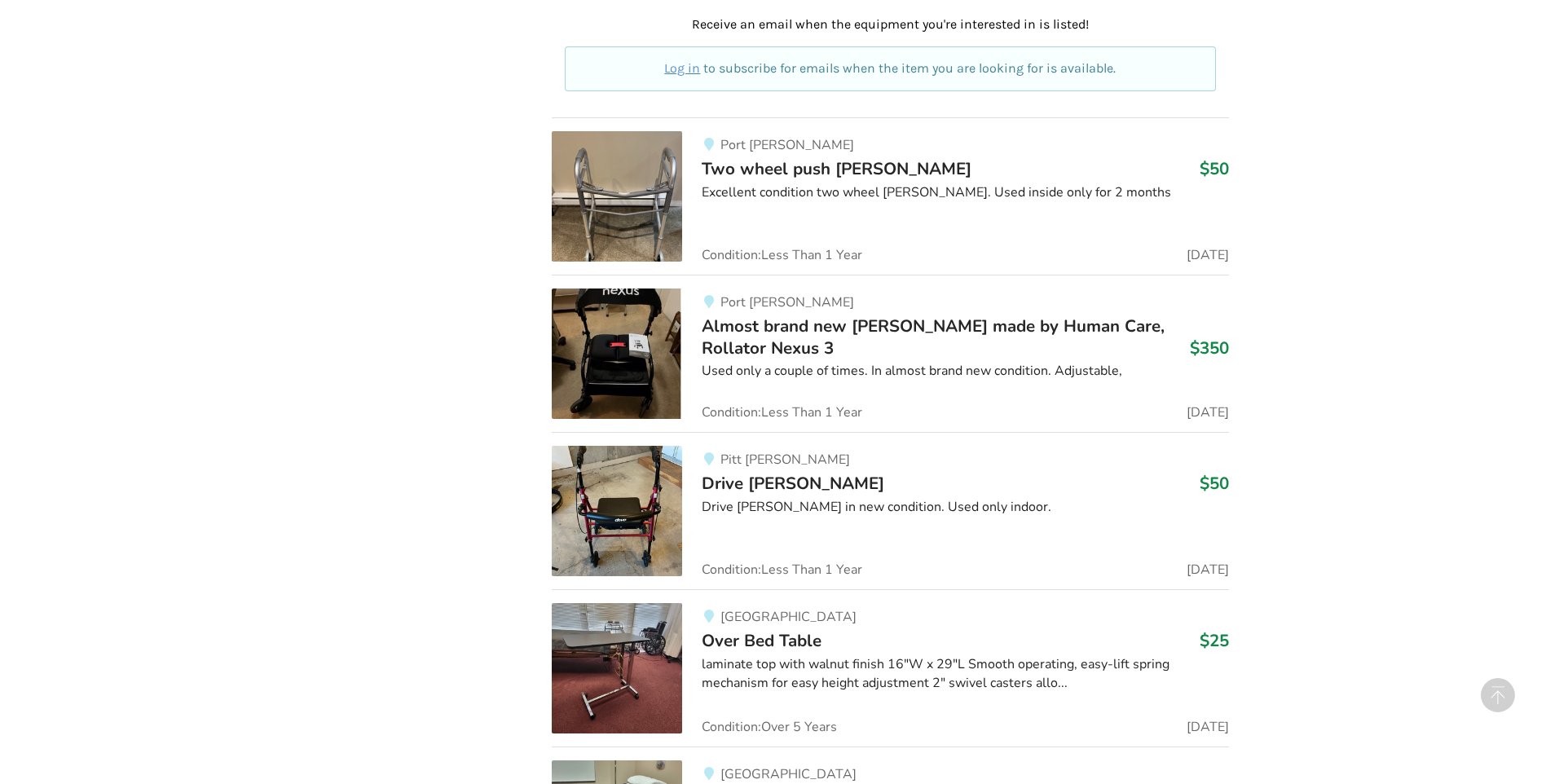
click at [614, 674] on img at bounding box center [617, 668] width 131 height 131
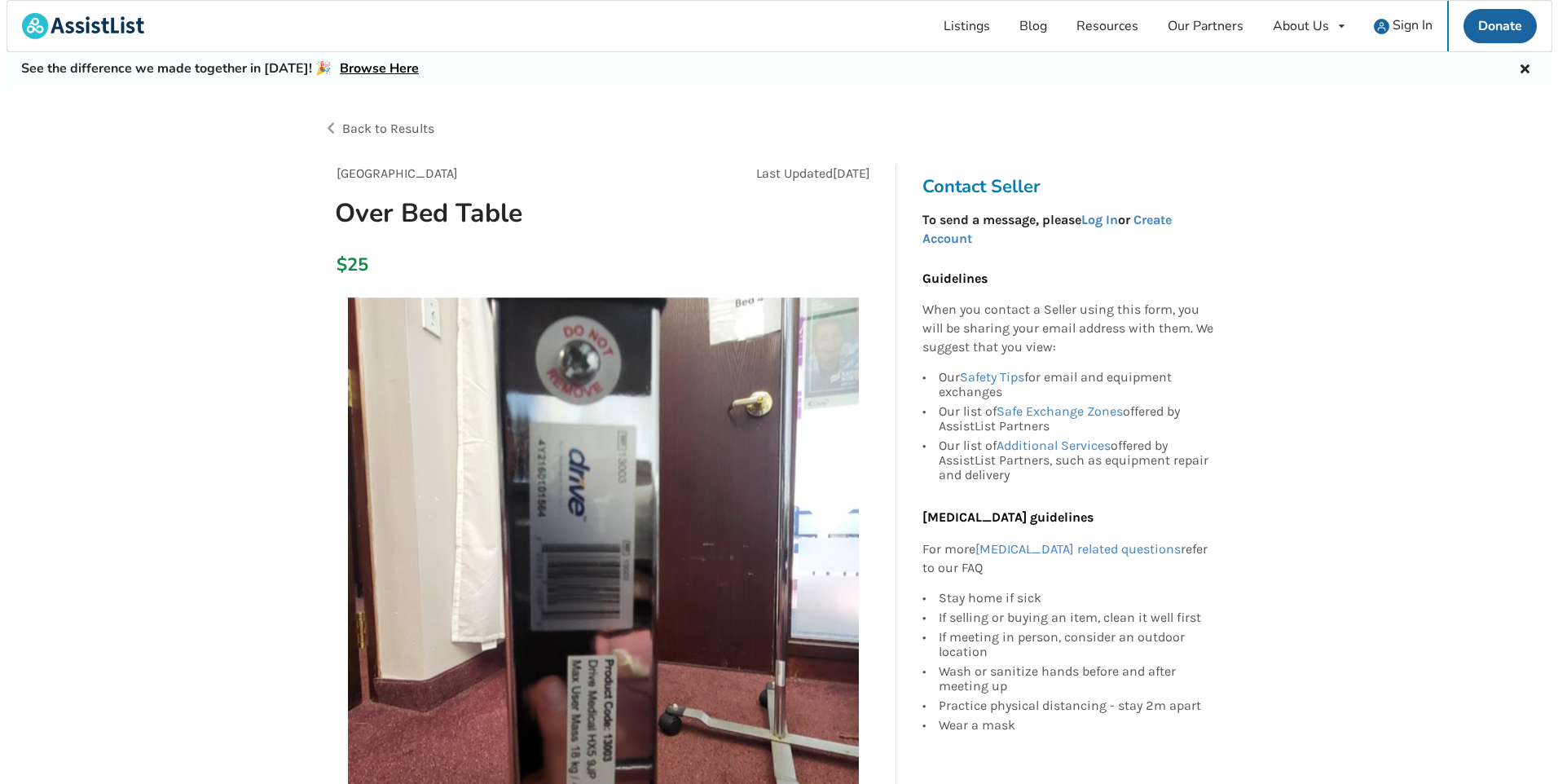
scroll to position [163, 0]
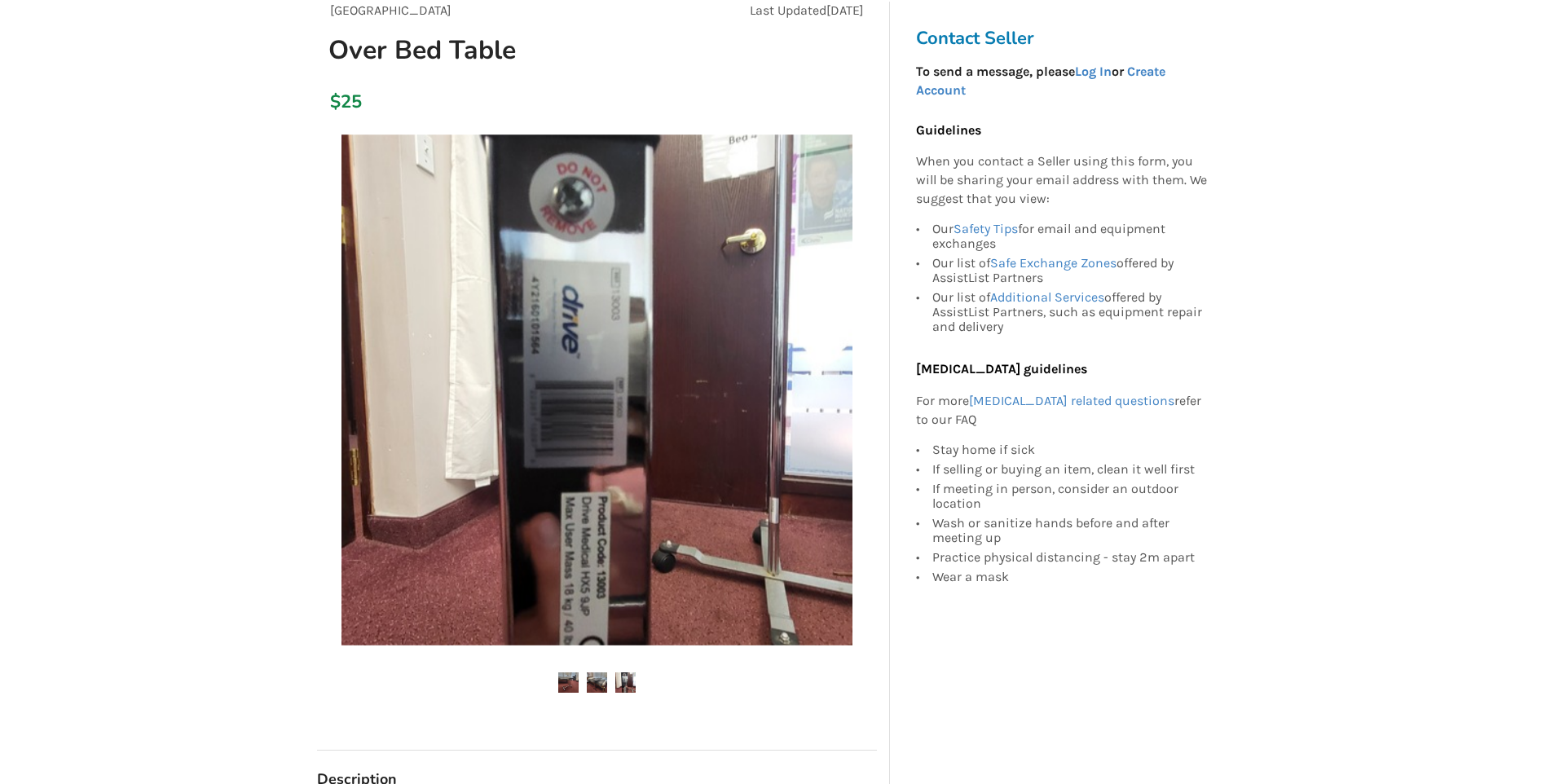
click at [598, 683] on img at bounding box center [597, 683] width 21 height 21
click at [568, 681] on img at bounding box center [569, 683] width 21 height 21
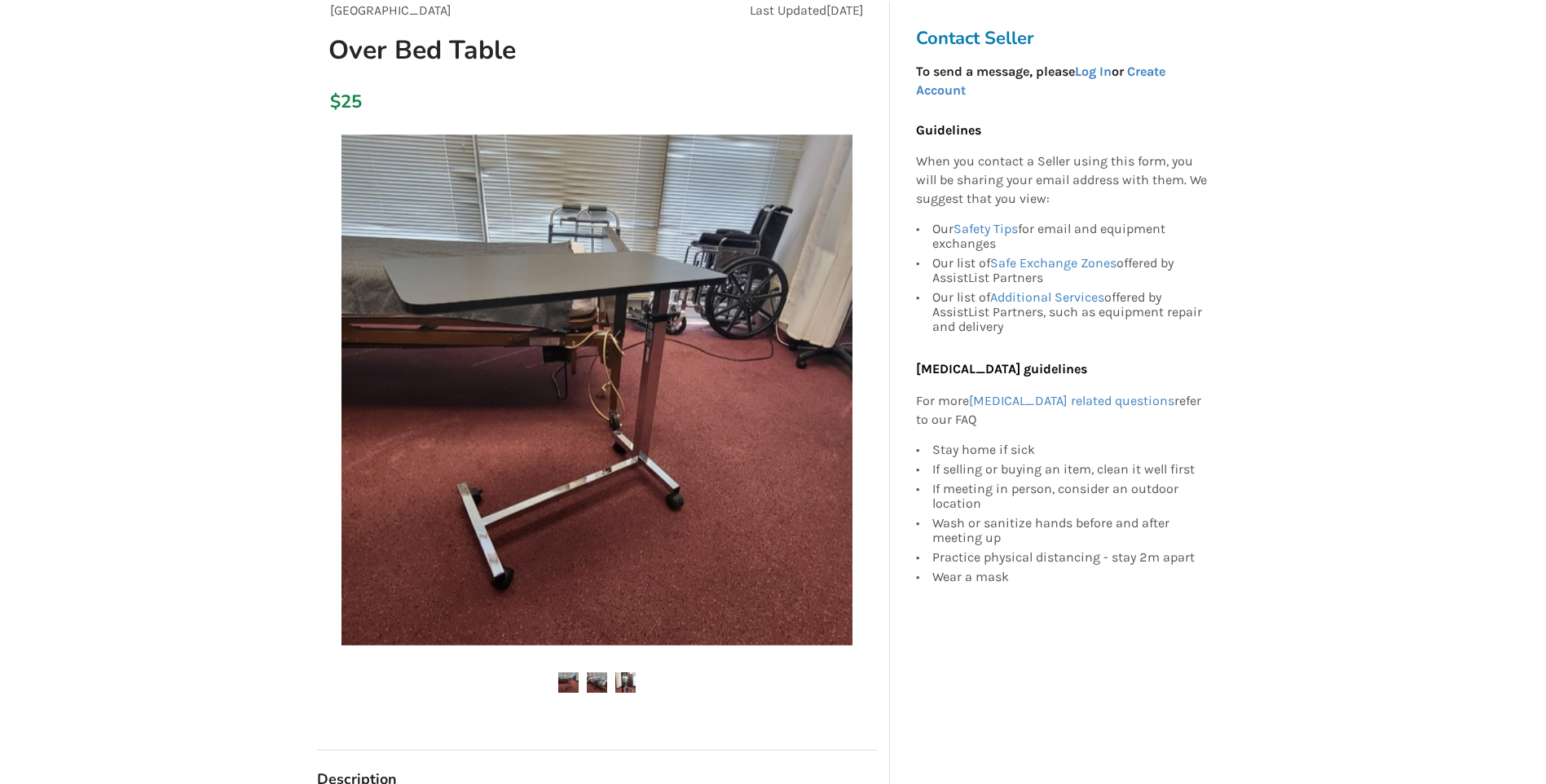
click at [660, 374] on img at bounding box center [597, 390] width 511 height 511
